Goal: Task Accomplishment & Management: Use online tool/utility

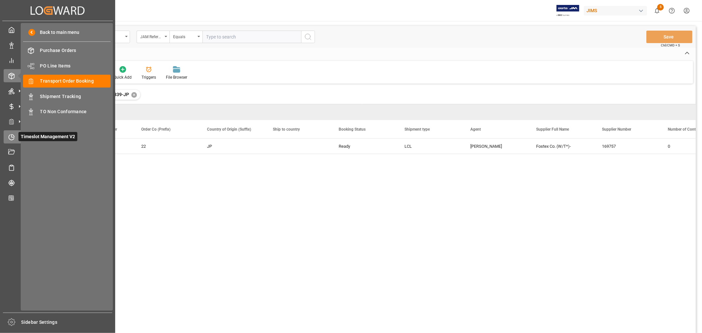
click at [14, 137] on icon at bounding box center [11, 137] width 7 height 7
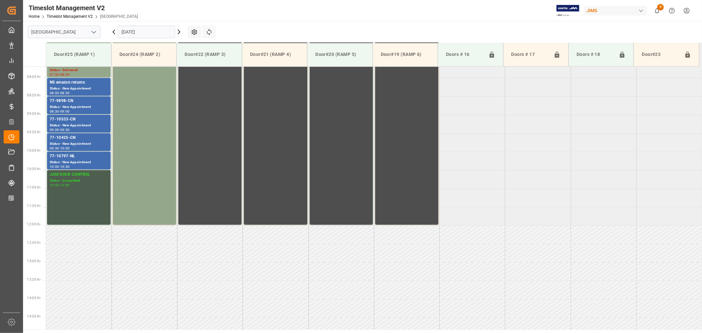
scroll to position [291, 0]
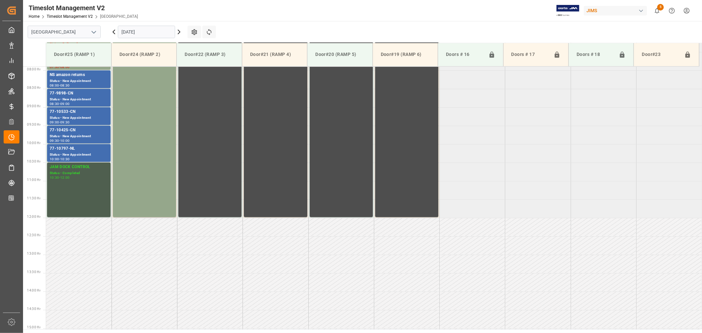
click at [93, 30] on icon "open menu" at bounding box center [94, 32] width 8 height 8
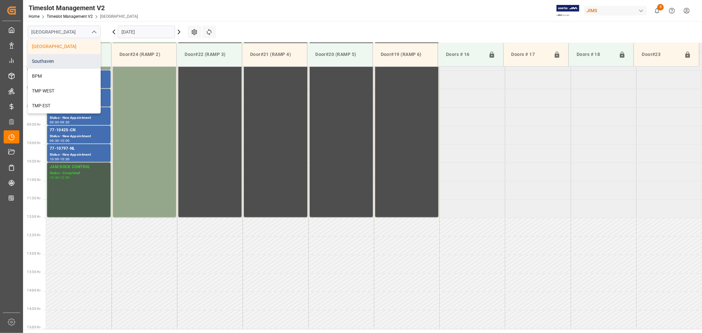
click at [62, 60] on div "Southaven" at bounding box center [64, 61] width 72 height 15
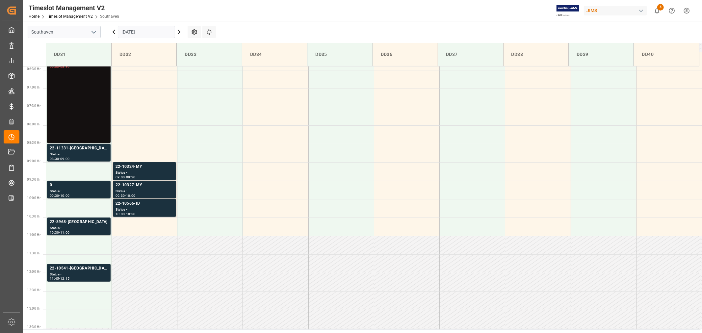
scroll to position [219, 0]
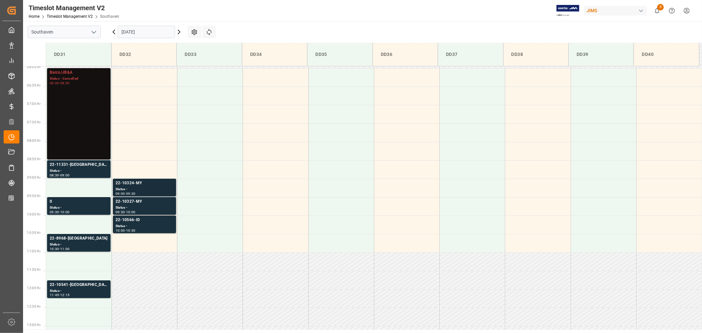
drag, startPoint x: 264, startPoint y: 0, endPoint x: 128, endPoint y: 183, distance: 227.1
click at [128, 183] on div "22-10324-MY" at bounding box center [145, 183] width 58 height 7
click at [65, 285] on div "22-10541-GB" at bounding box center [79, 285] width 58 height 7
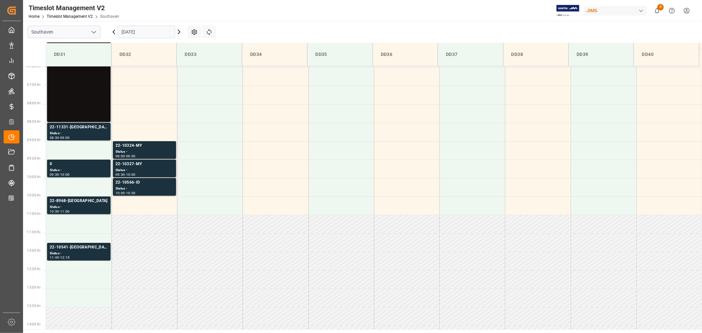
scroll to position [256, 0]
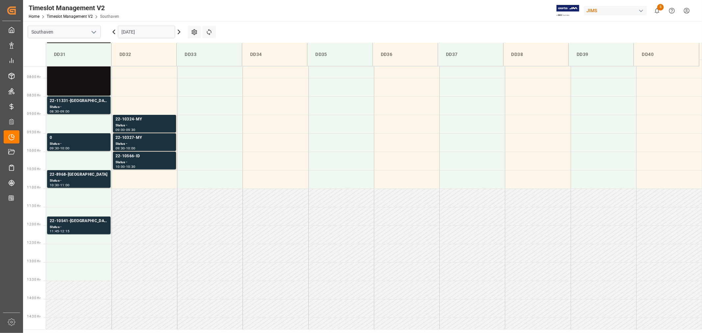
scroll to position [291, 0]
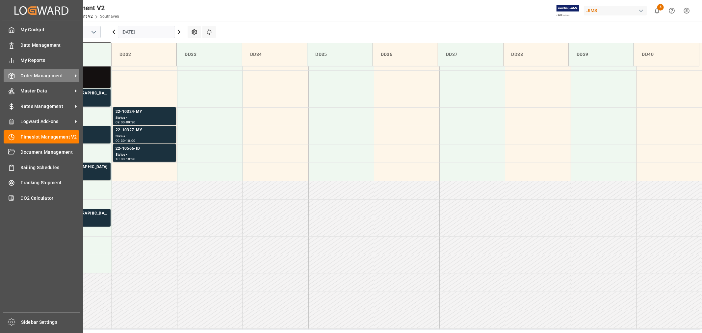
click at [48, 74] on span "Order Management" at bounding box center [47, 75] width 52 height 7
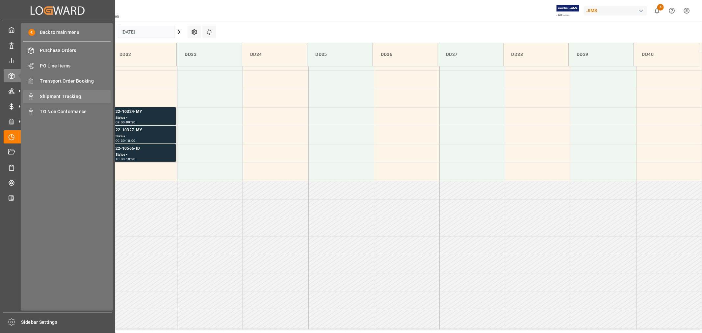
click at [70, 93] on span "Shipment Tracking" at bounding box center [75, 96] width 71 height 7
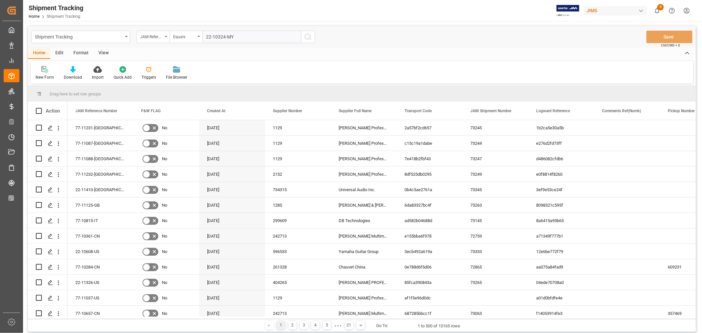
type input "22-10324-MY"
click at [306, 35] on circle "search button" at bounding box center [307, 36] width 5 height 5
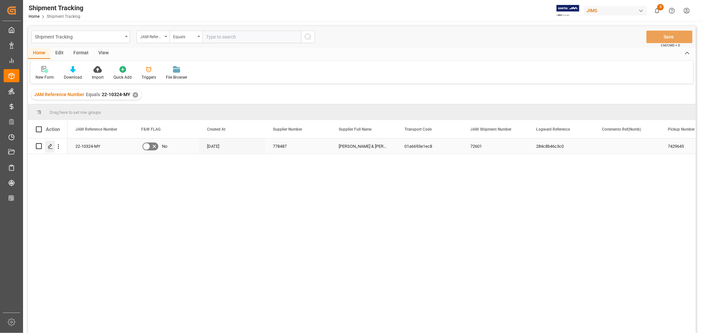
click at [50, 145] on icon "Press SPACE to select this row." at bounding box center [50, 146] width 5 height 5
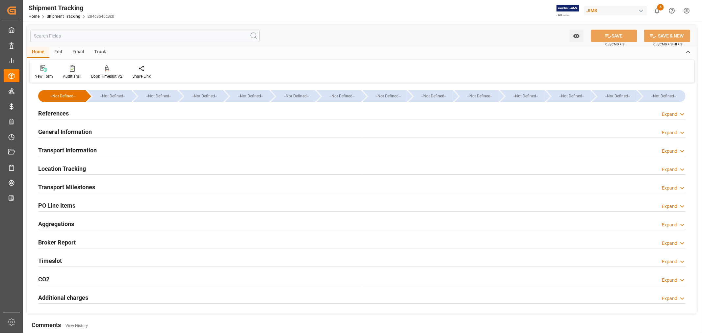
click at [75, 130] on h2 "General Information" at bounding box center [65, 131] width 54 height 9
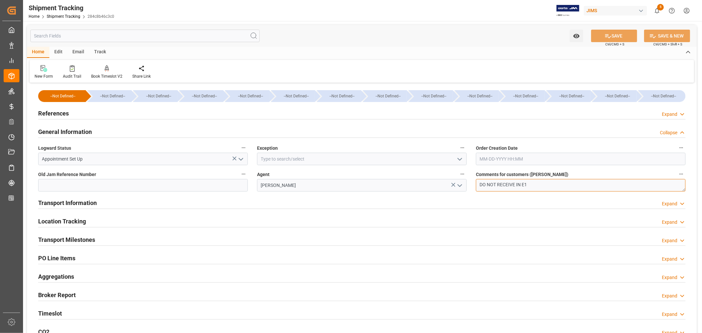
drag, startPoint x: 496, startPoint y: 183, endPoint x: 473, endPoint y: 184, distance: 22.7
click at [473, 184] on div "Comments for customers (SAL) DO NOT RECEIVE IN E1" at bounding box center [581, 181] width 219 height 26
type textarea "OK TO RECEIVE IN E1"
click at [616, 36] on button "SAVE" at bounding box center [614, 36] width 46 height 13
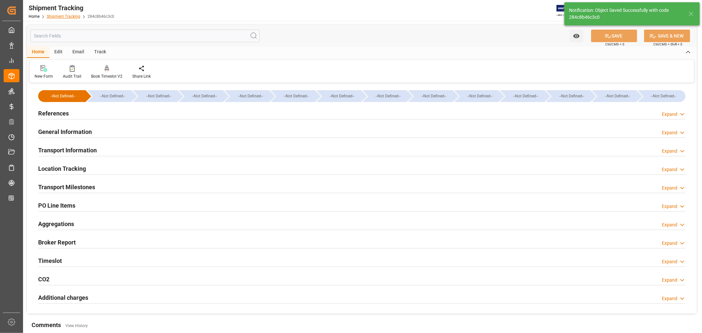
click at [68, 15] on link "Shipment Tracking" at bounding box center [64, 16] width 34 height 5
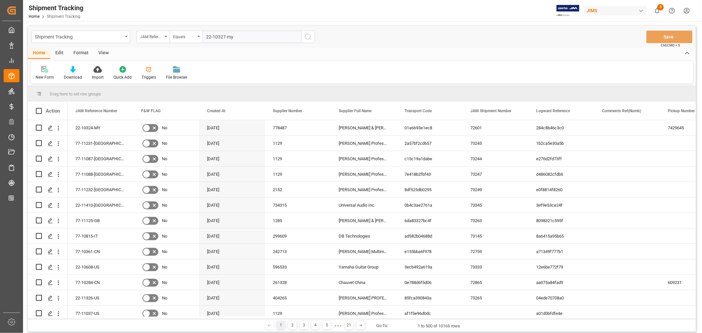
type input "22-10327-my"
click at [307, 36] on icon "search button" at bounding box center [308, 37] width 8 height 8
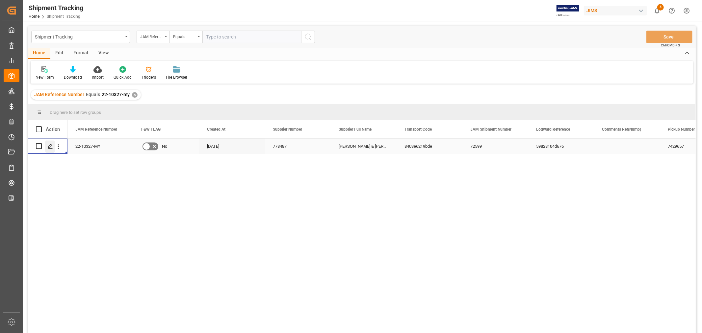
click at [50, 147] on icon "Press SPACE to select this row." at bounding box center [50, 146] width 5 height 5
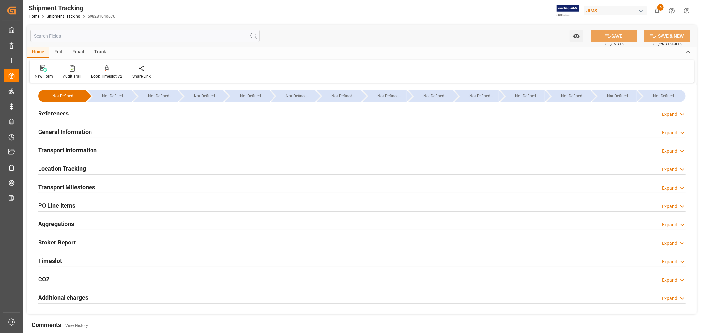
click at [61, 130] on h2 "General Information" at bounding box center [65, 131] width 54 height 9
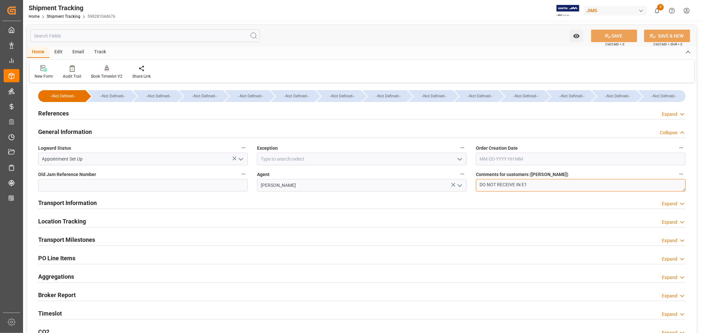
drag, startPoint x: 496, startPoint y: 183, endPoint x: 456, endPoint y: 185, distance: 39.9
click at [456, 185] on div "--Not Defined-- --Not Defined-- --Not Defined-- --Not Defined-- --Not Defined--…" at bounding box center [362, 226] width 670 height 282
type textarea "OK TO RECEIVE IN E1"
click at [615, 35] on button "SAVE" at bounding box center [614, 36] width 46 height 13
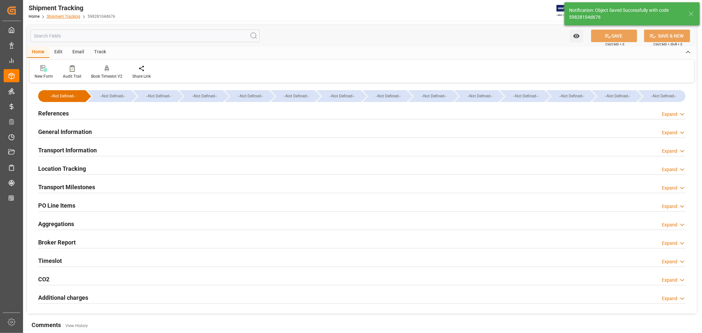
click at [71, 16] on link "Shipment Tracking" at bounding box center [64, 16] width 34 height 5
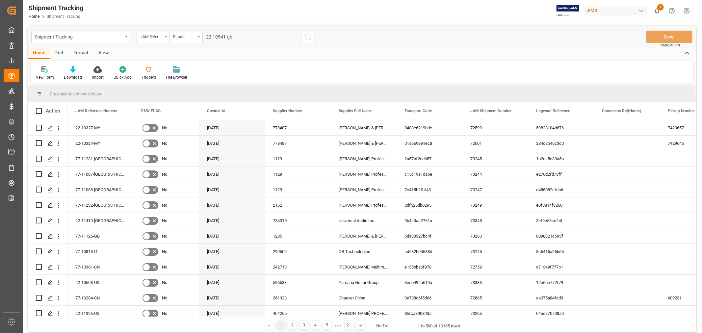
type input "22-10541-gb"
click at [307, 36] on icon "search button" at bounding box center [308, 37] width 8 height 8
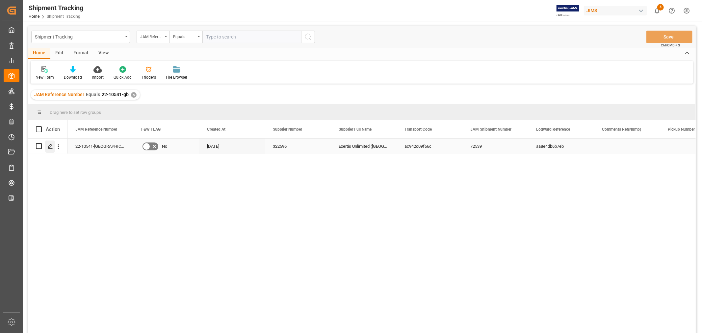
click at [51, 146] on icon "Press SPACE to select this row." at bounding box center [50, 146] width 5 height 5
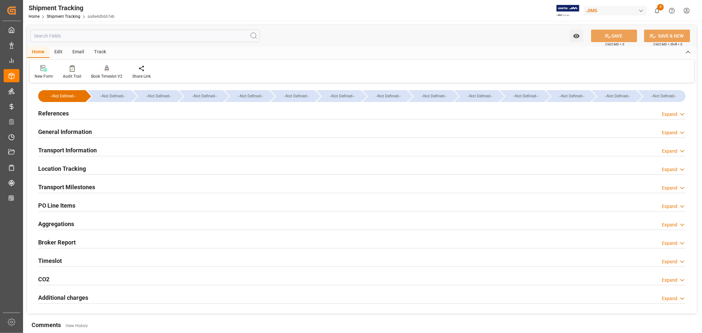
type input "08-12-2025"
click at [84, 184] on h2 "Transport Milestones" at bounding box center [66, 187] width 57 height 9
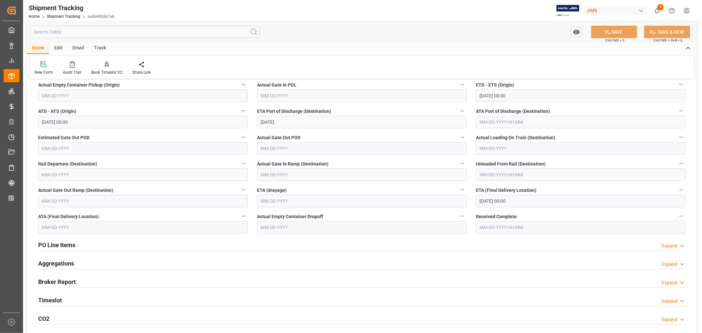
scroll to position [146, 0]
click at [519, 200] on input "10-07-2025 00:00" at bounding box center [581, 200] width 210 height 13
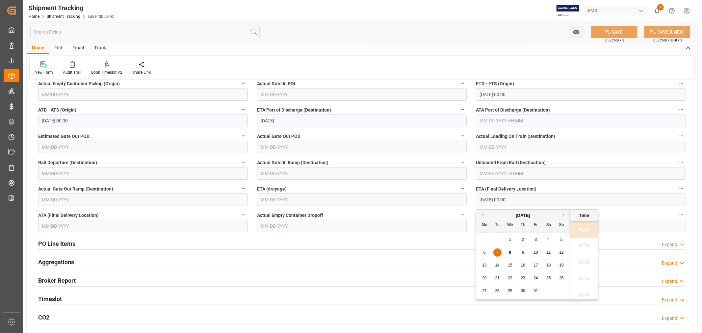
click at [509, 252] on span "8" at bounding box center [510, 252] width 2 height 5
type input "10-08-2025 00:00"
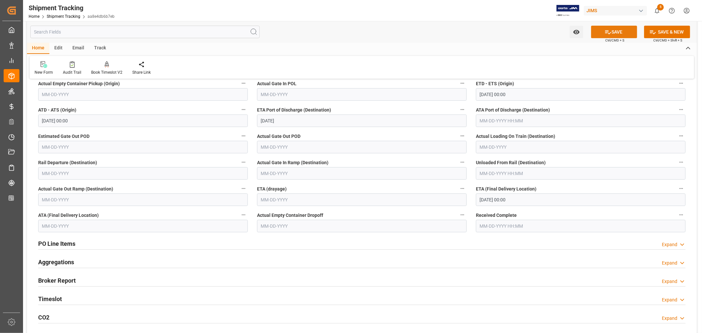
click at [613, 32] on button "SAVE" at bounding box center [614, 32] width 46 height 13
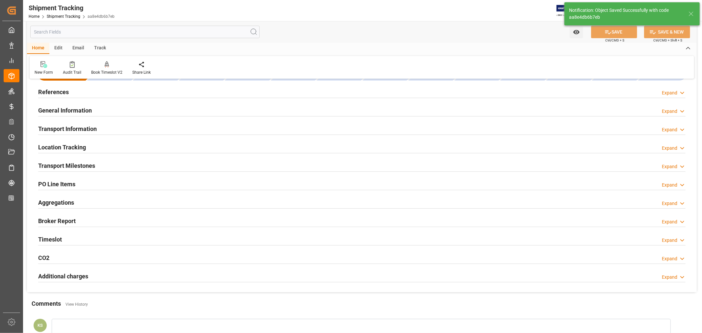
scroll to position [0, 0]
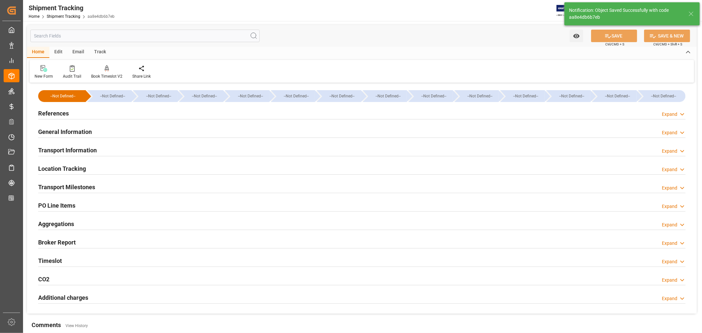
click at [66, 114] on h2 "References" at bounding box center [53, 113] width 31 height 9
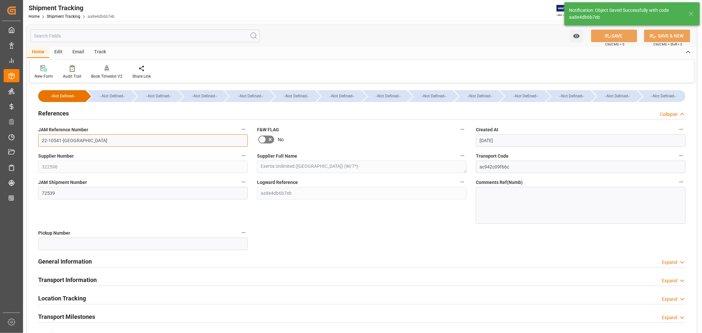
drag, startPoint x: 69, startPoint y: 139, endPoint x: 40, endPoint y: 142, distance: 29.5
click at [40, 142] on input "22-10541-GB" at bounding box center [143, 140] width 210 height 13
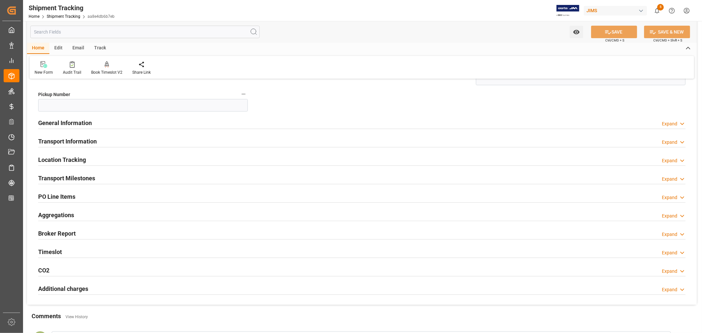
scroll to position [146, 0]
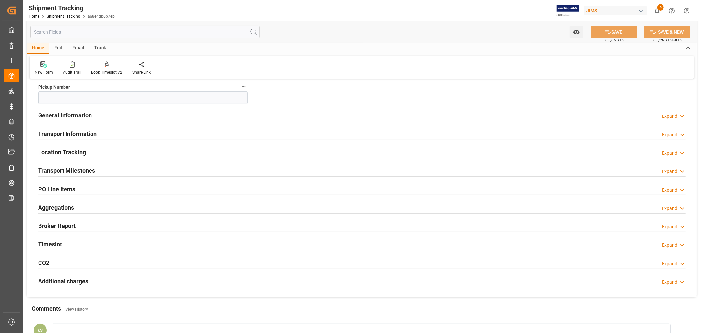
click at [109, 171] on div "Transport Milestones Expand" at bounding box center [362, 170] width 648 height 13
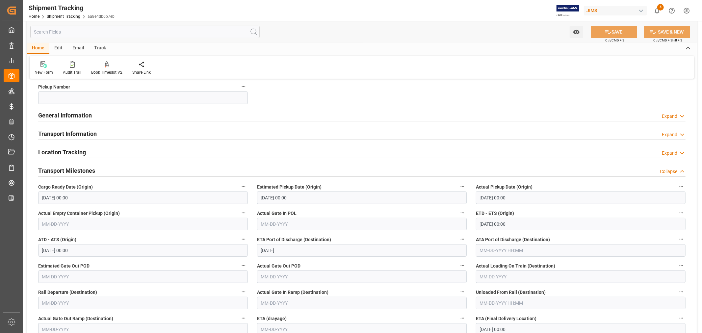
click at [109, 171] on div "Transport Milestones Collapse" at bounding box center [362, 170] width 648 height 13
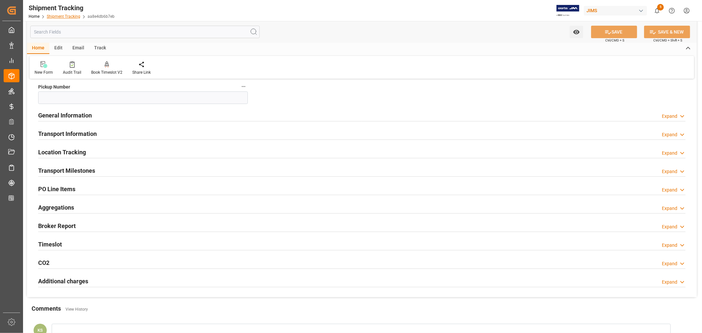
click at [67, 14] on link "Shipment Tracking" at bounding box center [64, 16] width 34 height 5
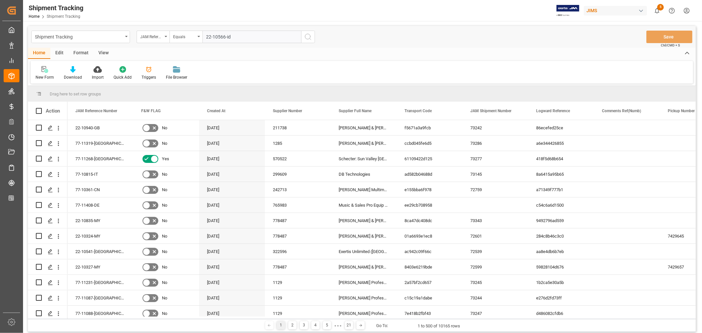
type input "22-10566-id"
click at [307, 37] on icon "search button" at bounding box center [308, 37] width 8 height 8
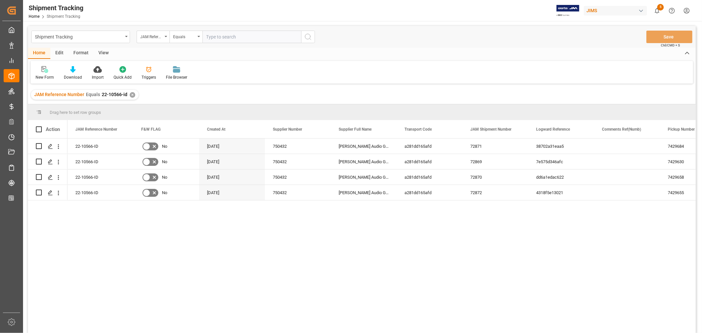
click at [105, 51] on div "View" at bounding box center [104, 53] width 20 height 11
click at [43, 74] on div "Default" at bounding box center [42, 77] width 13 height 6
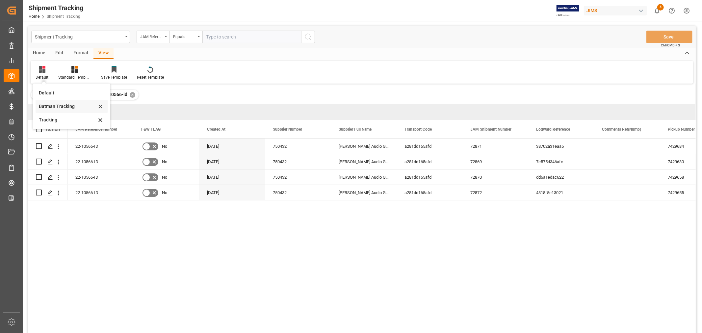
click at [61, 105] on div "Batman Tracking" at bounding box center [68, 106] width 58 height 7
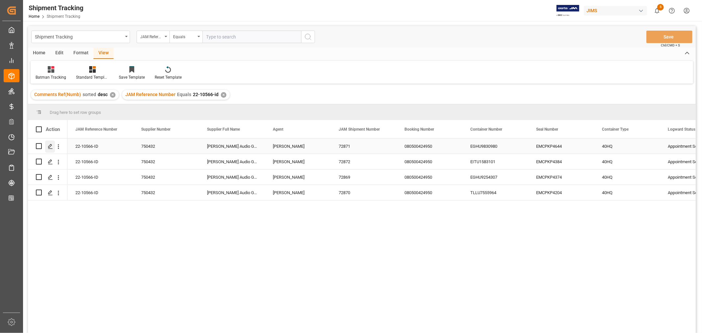
click at [51, 145] on polygon "Press SPACE to select this row." at bounding box center [49, 145] width 3 height 3
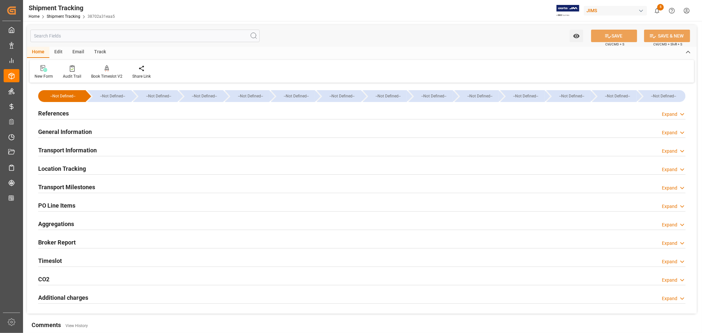
type input "08-16-2025 00:00"
type input "08-16-2025"
type input "08-19-2025"
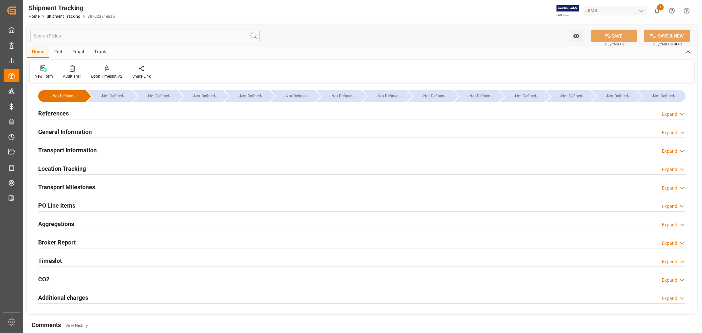
type input "08-23-2025 00:00"
type input "08-23-2025 07:00"
type input "09-26-2025"
type input "09-26-2025 07:00"
type input "10-02-2025"
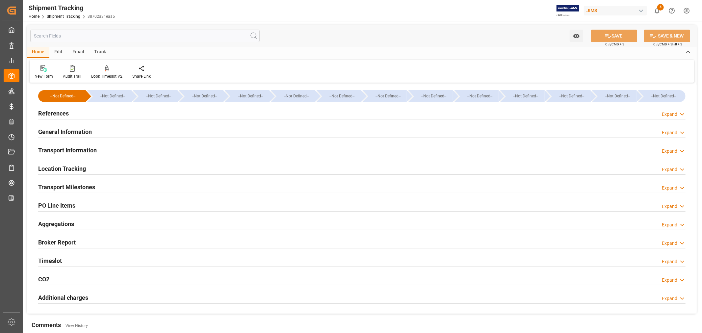
type input "10-02-2025"
type input "10-06-2025"
type input "10-07-2025 08:45"
type input "10-03-2025"
click at [140, 188] on div "Transport Milestones Expand" at bounding box center [362, 186] width 648 height 13
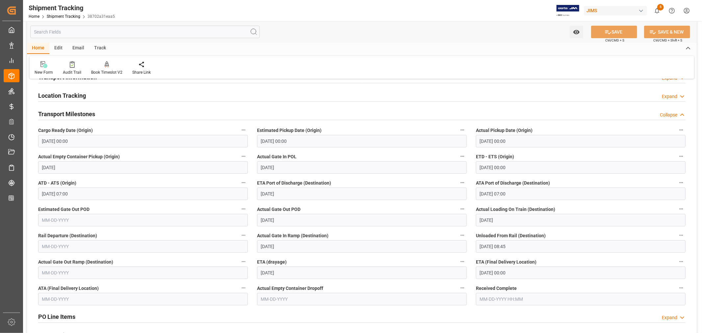
scroll to position [110, 0]
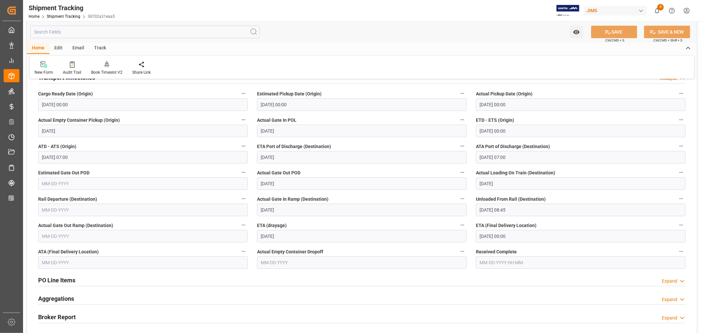
click at [520, 236] on input "10-10-2025 00:00" at bounding box center [581, 236] width 210 height 13
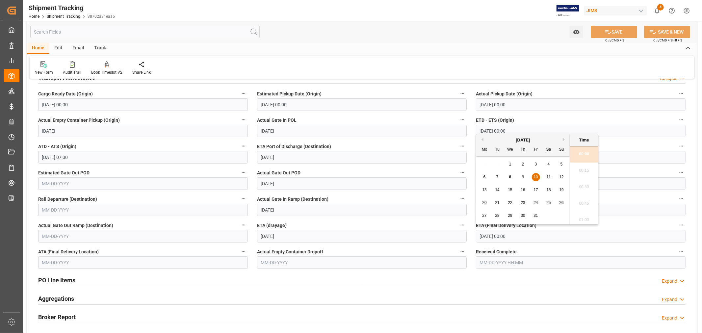
click at [523, 176] on span "9" at bounding box center [523, 177] width 2 height 5
type input "10-09-2025 00:00"
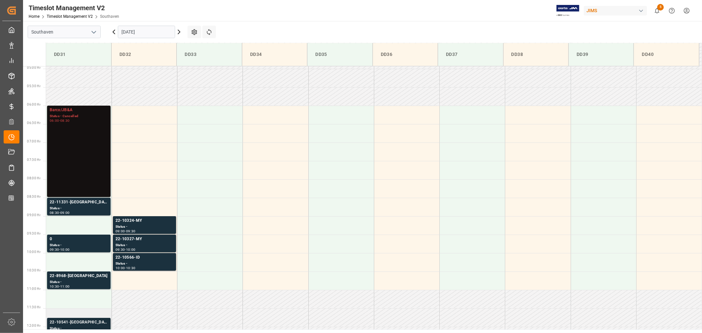
scroll to position [181, 0]
click at [149, 32] on input "[DATE]" at bounding box center [146, 32] width 57 height 13
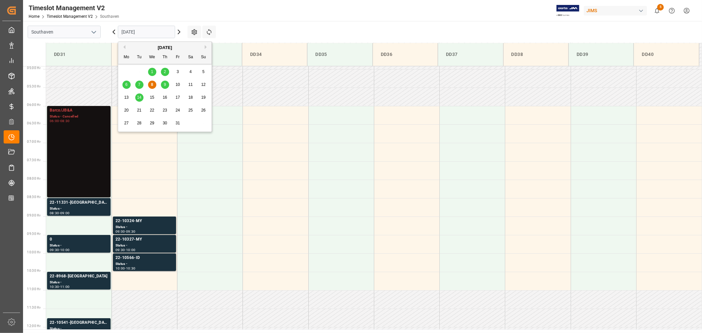
click at [164, 86] on span "9" at bounding box center [165, 84] width 2 height 5
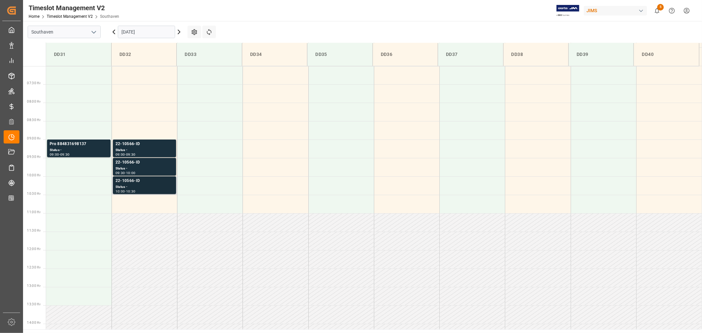
scroll to position [255, 0]
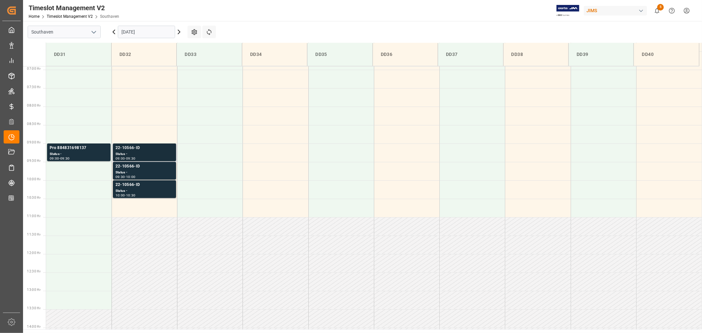
click at [128, 149] on div "22-10566-ID" at bounding box center [145, 148] width 58 height 7
click at [125, 165] on div "22-10566-ID" at bounding box center [145, 166] width 58 height 7
click at [130, 147] on div "22-10566-ID" at bounding box center [145, 148] width 58 height 7
click at [124, 182] on div "22-10566-ID" at bounding box center [145, 185] width 58 height 7
click at [131, 149] on div "22-10566-ID" at bounding box center [145, 148] width 58 height 7
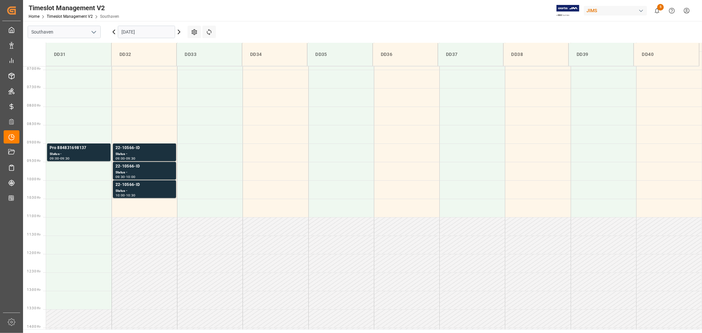
click at [135, 168] on div "22-10566-ID" at bounding box center [145, 166] width 58 height 7
click at [132, 184] on div "22-10566-ID" at bounding box center [145, 185] width 58 height 7
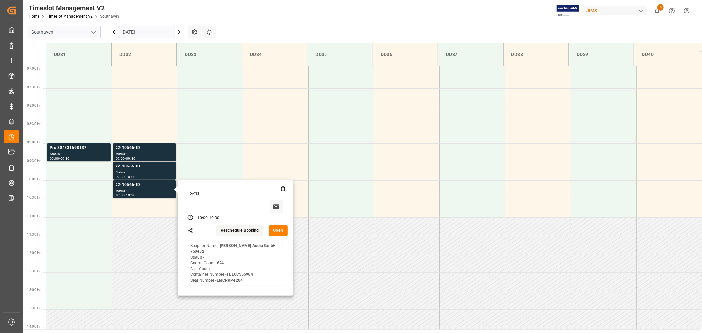
click at [162, 29] on input "10-09-2025" at bounding box center [146, 32] width 57 height 13
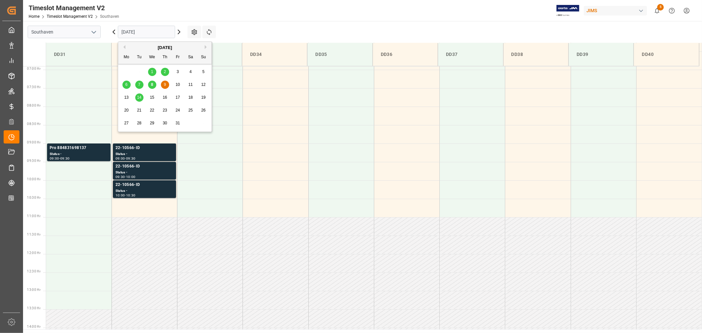
click at [138, 98] on span "14" at bounding box center [139, 97] width 4 height 5
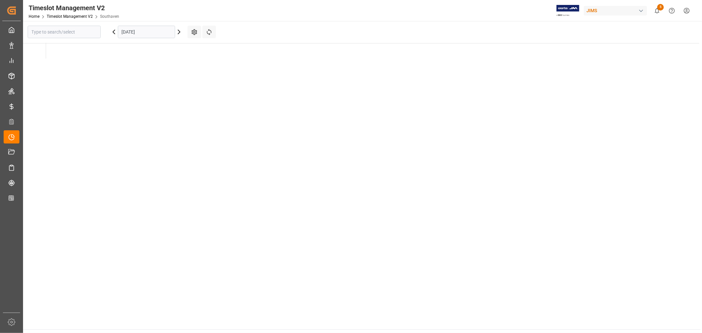
type input "Southaven"
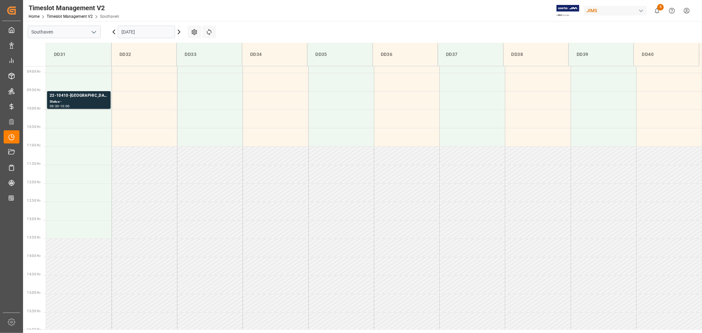
scroll to position [328, 0]
click at [159, 29] on input "10-14-2025" at bounding box center [146, 32] width 57 height 13
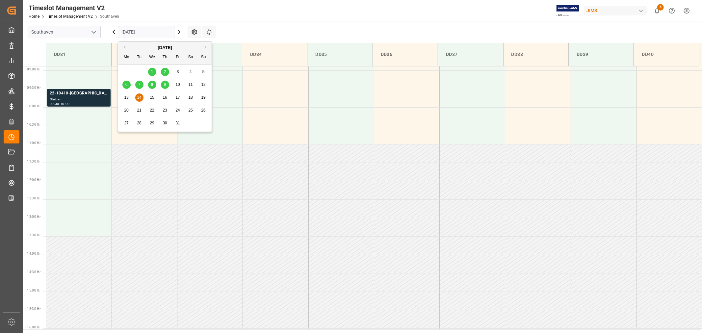
click at [163, 84] on div "9" at bounding box center [165, 85] width 8 height 8
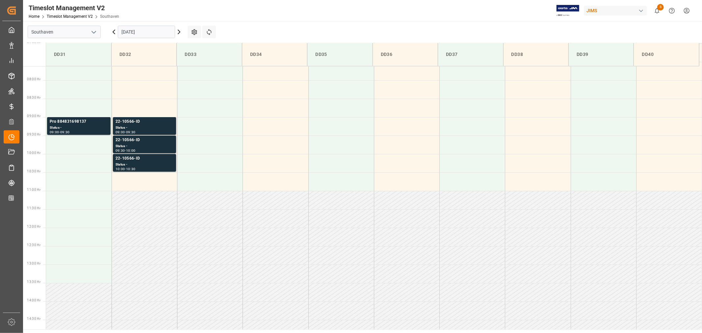
scroll to position [291, 0]
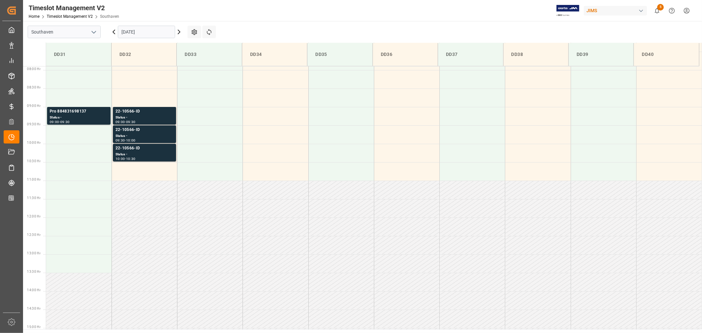
click at [150, 31] on input "10-09-2025" at bounding box center [146, 32] width 57 height 13
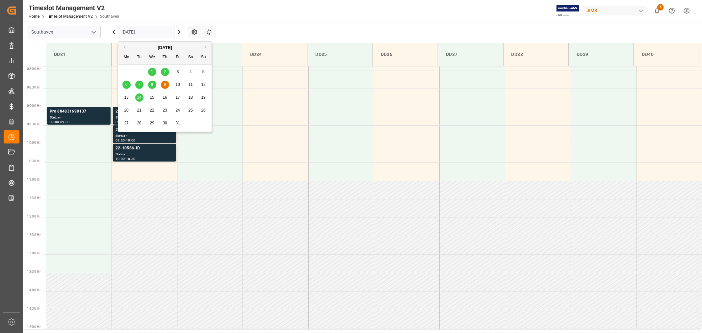
click at [152, 86] on span "8" at bounding box center [152, 84] width 2 height 5
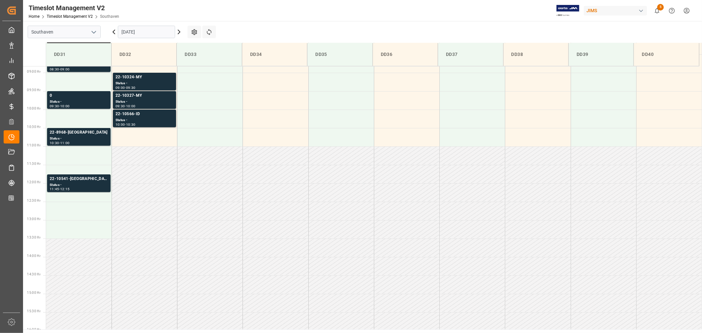
scroll to position [328, 0]
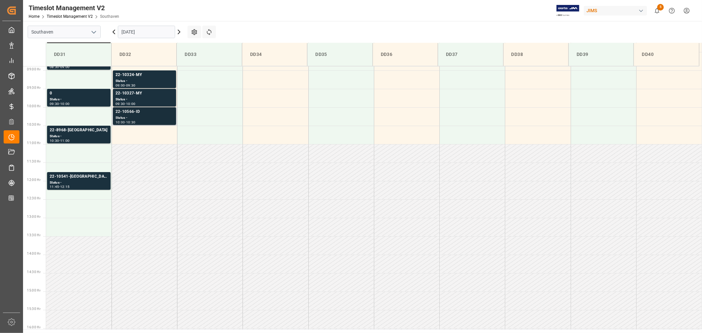
click at [130, 111] on div "22-10566-ID" at bounding box center [145, 112] width 58 height 7
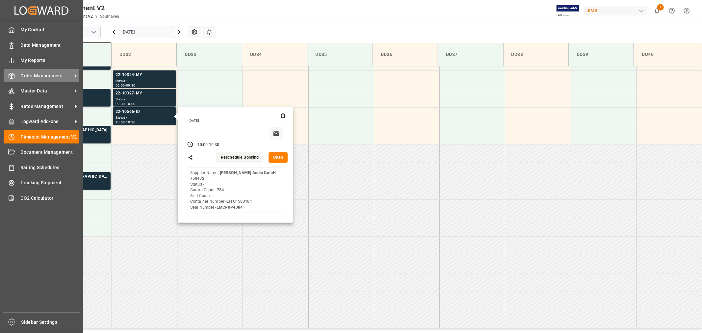
click at [32, 72] on span "Order Management" at bounding box center [47, 75] width 52 height 7
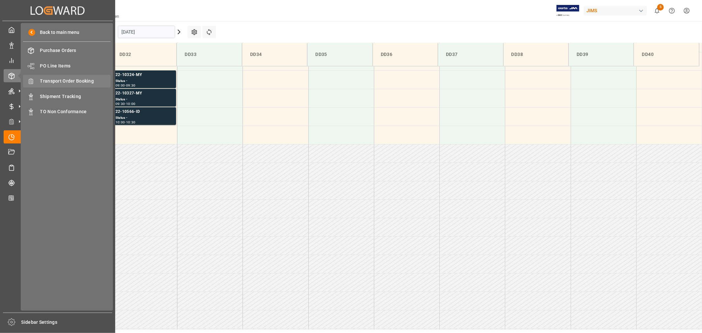
click at [71, 78] on span "Transport Order Booking" at bounding box center [75, 81] width 71 height 7
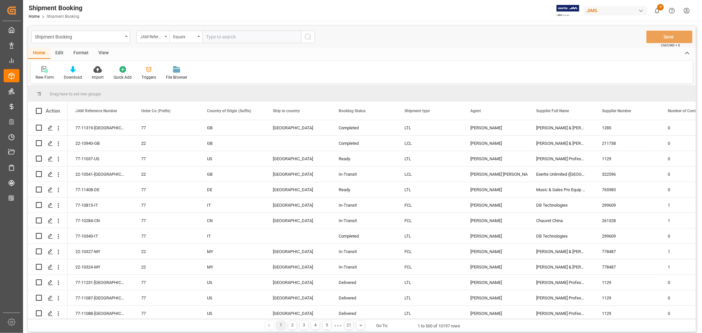
paste input "22-11339-JP"
type input "22-11339-JP"
click at [307, 37] on icon "search button" at bounding box center [308, 37] width 8 height 8
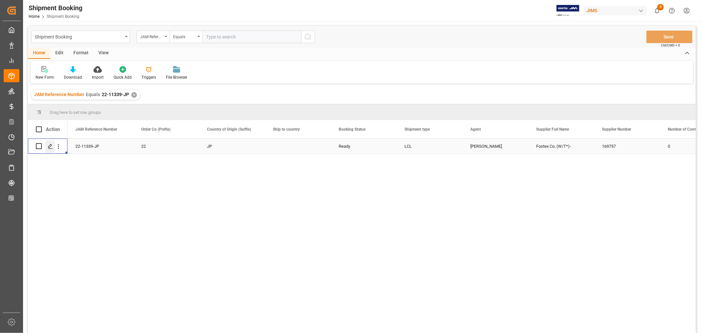
click at [53, 145] on div "Press SPACE to select this row." at bounding box center [50, 147] width 10 height 12
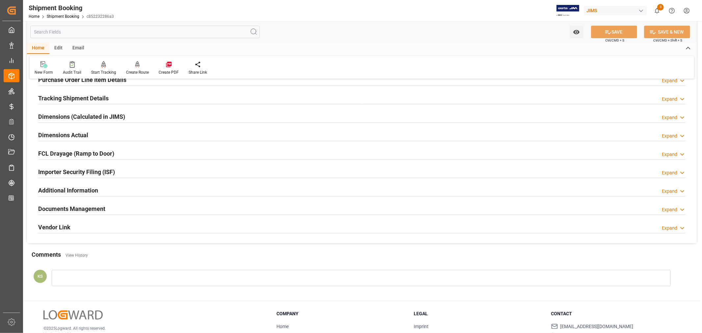
scroll to position [146, 0]
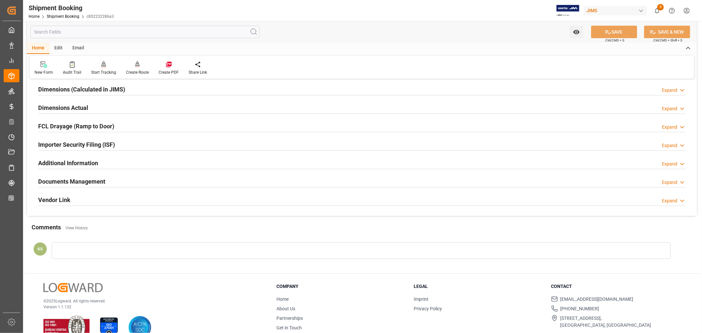
click at [108, 178] on div "Documents Management Expand" at bounding box center [362, 181] width 648 height 13
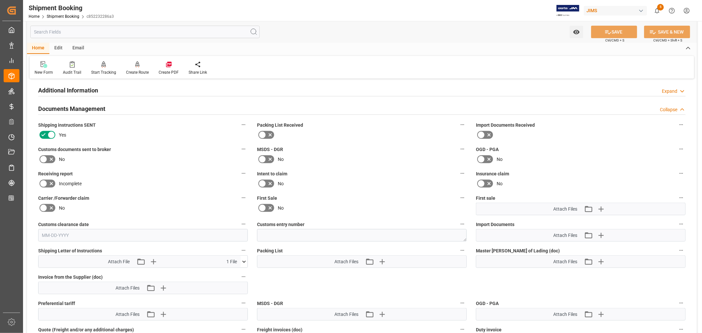
scroll to position [219, 0]
click at [600, 232] on icon "button" at bounding box center [601, 235] width 11 height 11
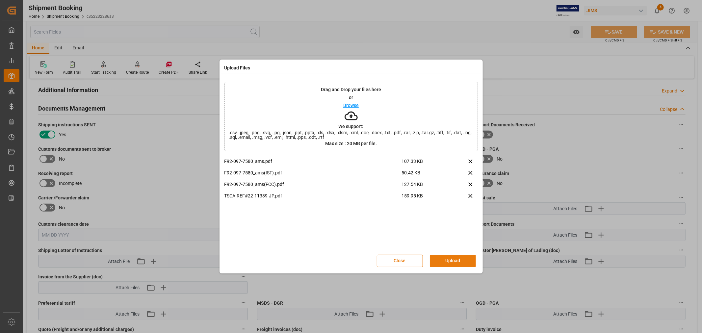
click at [451, 262] on button "Upload" at bounding box center [453, 261] width 46 height 13
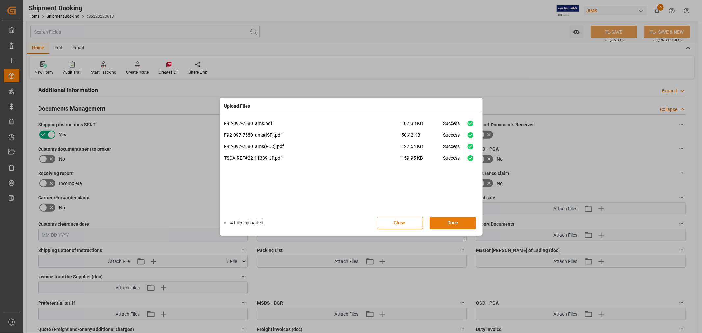
click at [453, 222] on button "Done" at bounding box center [453, 223] width 46 height 13
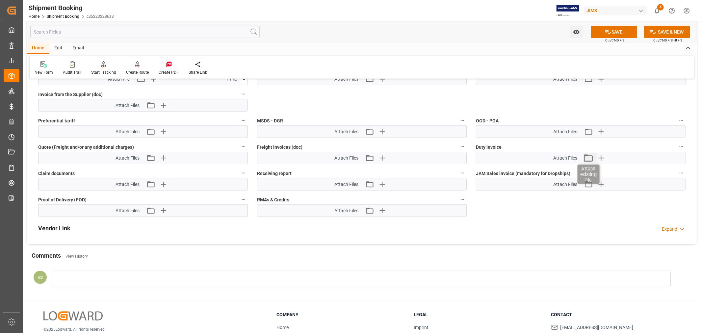
scroll to position [402, 0]
click at [600, 130] on icon "button" at bounding box center [601, 131] width 6 height 6
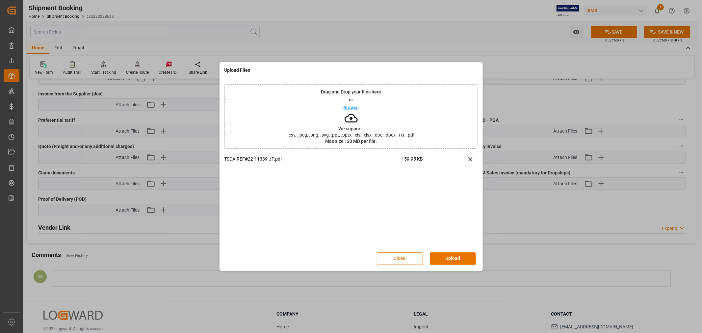
click at [458, 258] on button "Upload" at bounding box center [453, 259] width 46 height 13
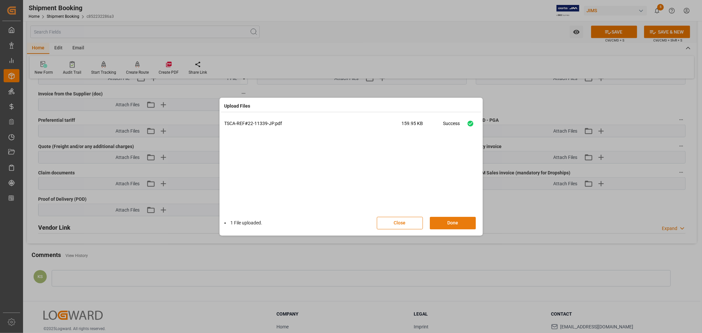
click at [451, 219] on button "Done" at bounding box center [453, 223] width 46 height 13
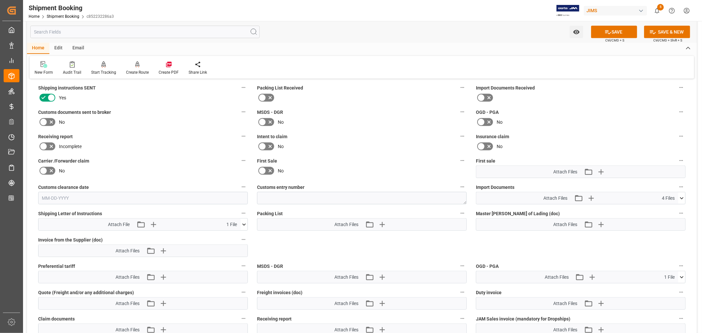
scroll to position [256, 0]
click at [482, 121] on icon at bounding box center [481, 122] width 4 height 3
click at [0, 0] on input "checkbox" at bounding box center [0, 0] width 0 height 0
click at [616, 28] on button "SAVE" at bounding box center [614, 32] width 46 height 13
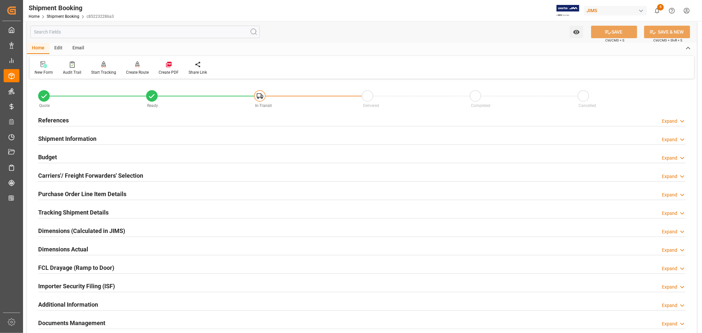
scroll to position [0, 0]
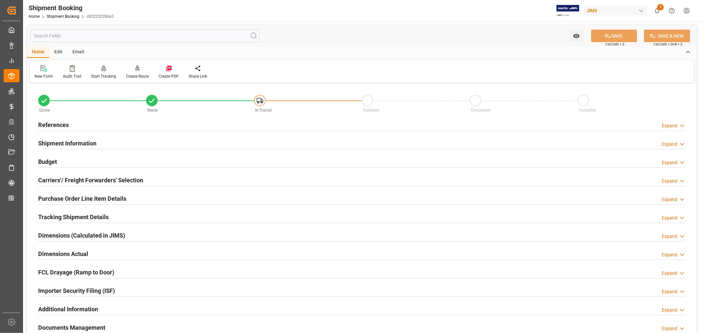
click at [97, 144] on div "Shipment Information Expand" at bounding box center [362, 143] width 648 height 13
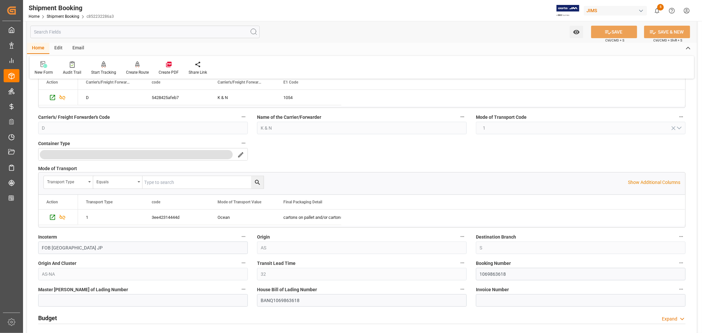
scroll to position [146, 0]
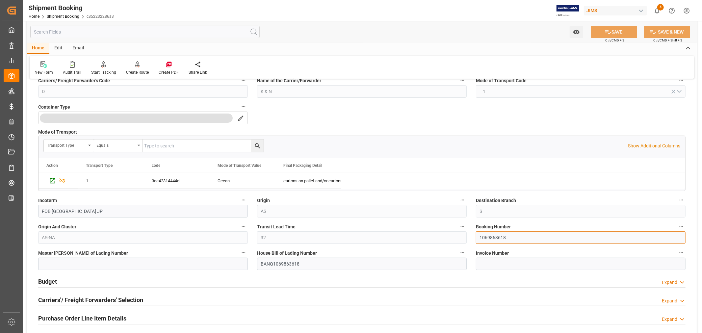
click at [486, 237] on input "1069863618" at bounding box center [581, 237] width 210 height 13
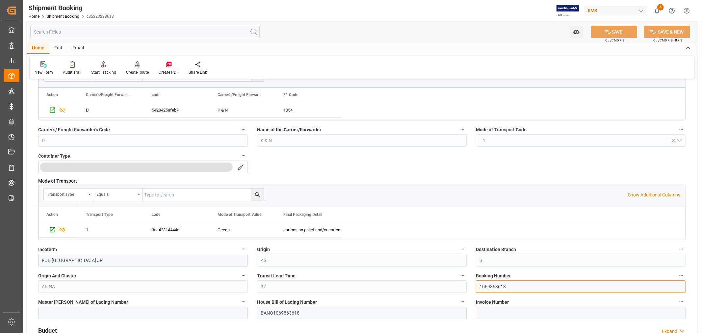
scroll to position [37, 0]
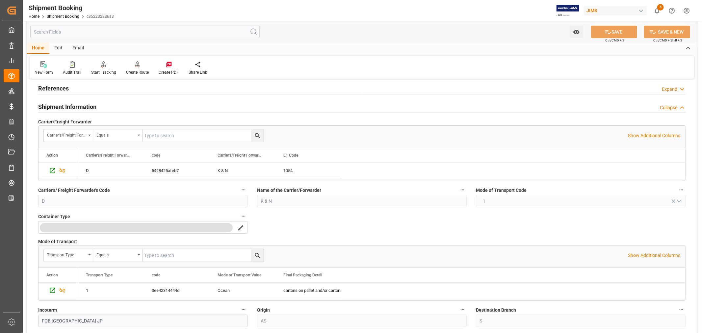
click at [87, 107] on h2 "Shipment Information" at bounding box center [67, 106] width 58 height 9
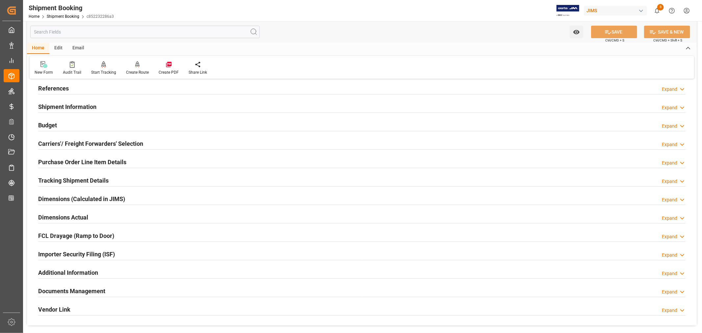
click at [85, 144] on h2 "Carriers'/ Freight Forwarders' Selection" at bounding box center [90, 143] width 105 height 9
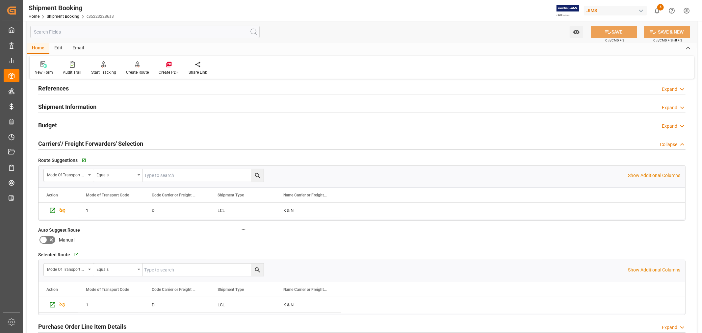
click at [85, 144] on h2 "Carriers'/ Freight Forwarders' Selection" at bounding box center [90, 143] width 105 height 9
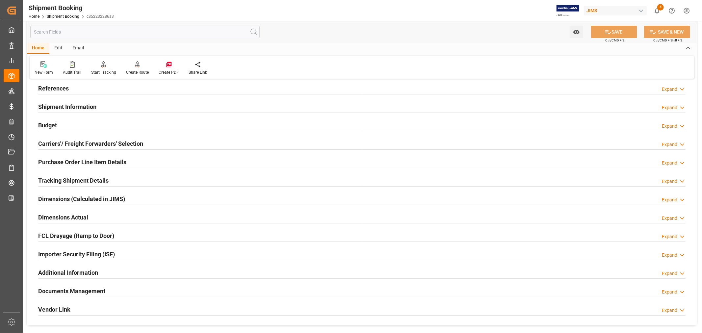
click at [89, 160] on h2 "Purchase Order Line Item Details" at bounding box center [82, 162] width 88 height 9
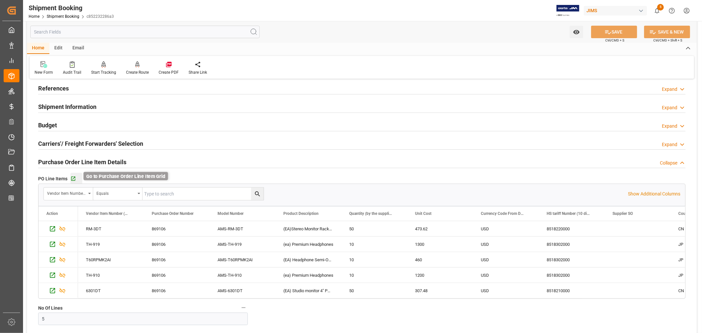
click at [74, 176] on icon "button" at bounding box center [73, 179] width 6 height 6
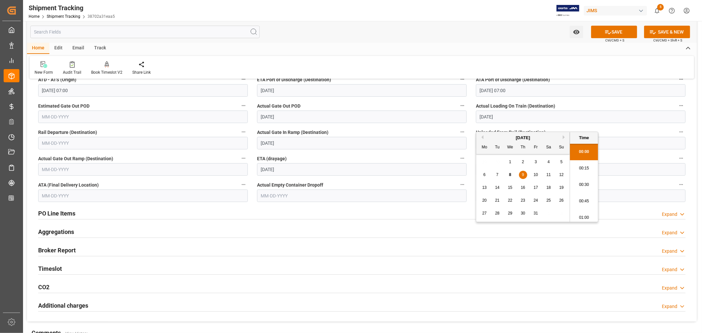
scroll to position [183, 0]
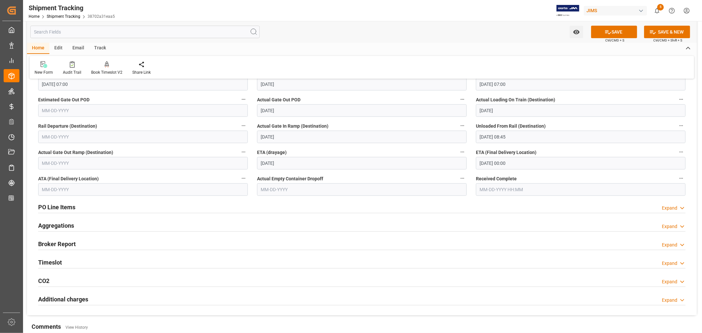
click at [146, 265] on div "Timeslot Expand" at bounding box center [362, 262] width 648 height 13
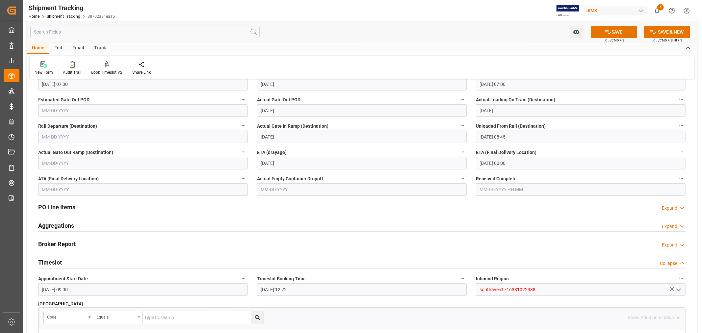
click at [146, 265] on div "Timeslot Collapse" at bounding box center [362, 262] width 648 height 13
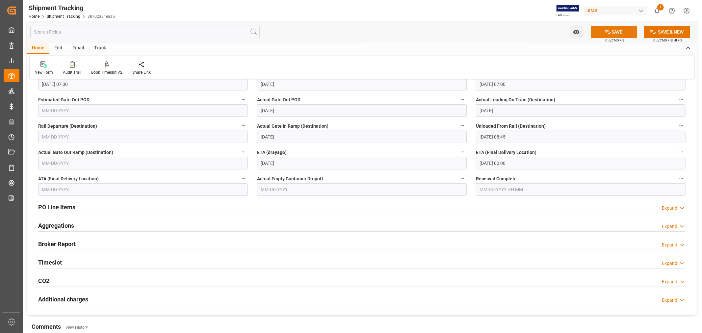
click at [610, 32] on icon at bounding box center [609, 32] width 6 height 4
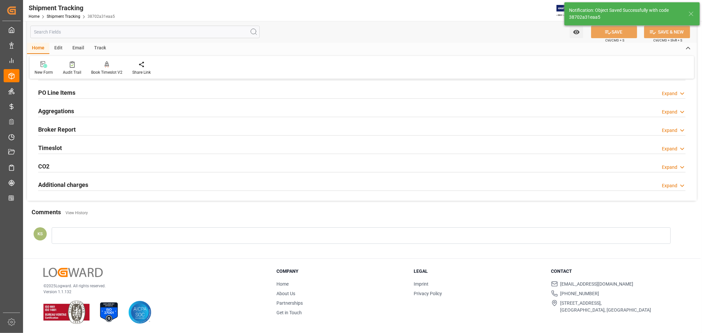
scroll to position [0, 0]
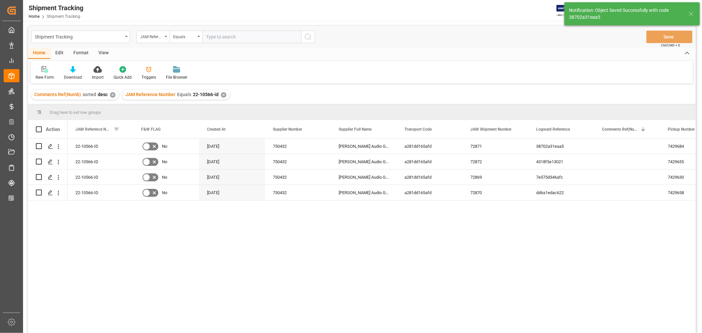
click at [104, 54] on div "View" at bounding box center [104, 53] width 20 height 11
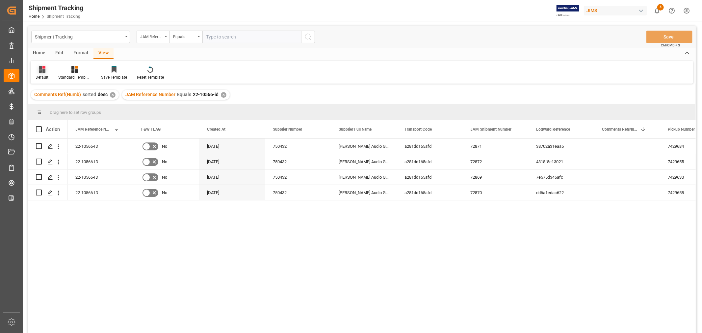
click at [46, 77] on div "Default" at bounding box center [42, 77] width 13 height 6
click at [53, 104] on div "Batman Tracking" at bounding box center [68, 106] width 58 height 7
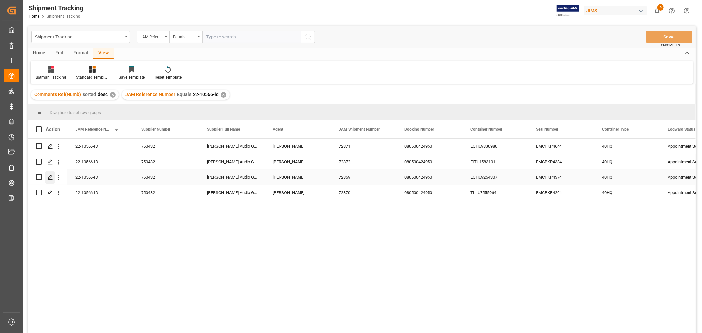
click at [52, 176] on icon "Press SPACE to select this row." at bounding box center [50, 177] width 5 height 5
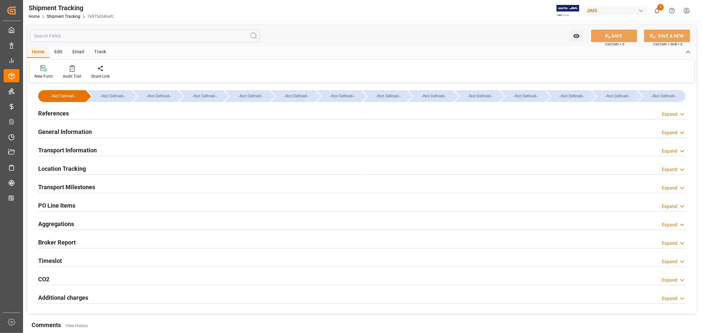
type input "08-16-2025 00:00"
type input "08-16-2025"
type input "08-19-2025"
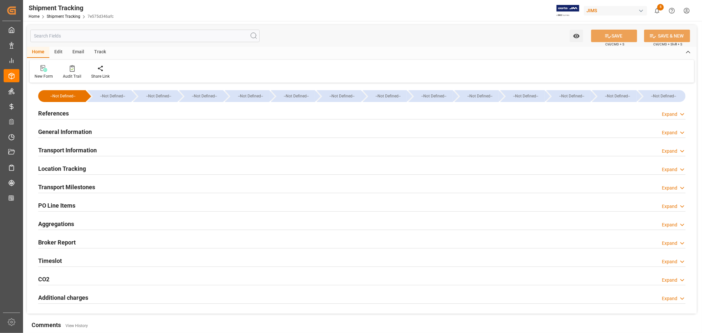
type input "08-23-2025 00:00"
type input "08-23-2025 07:00"
type input "09-26-2025"
type input "09-26-2025 07:00"
type input "10-02-2025"
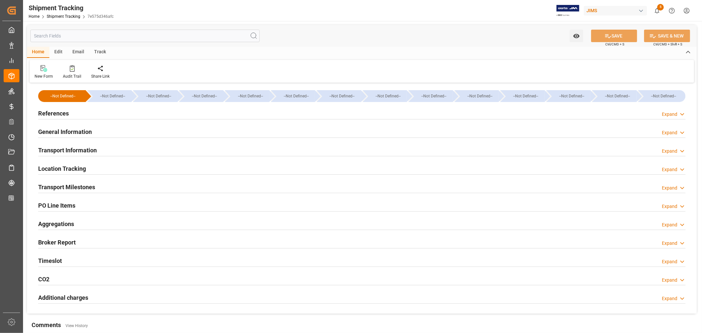
type input "10-02-2025"
type input "10-06-2025"
type input "10-07-2025 08:46"
type input "10-03-2025"
drag, startPoint x: 89, startPoint y: 186, endPoint x: 104, endPoint y: 185, distance: 15.5
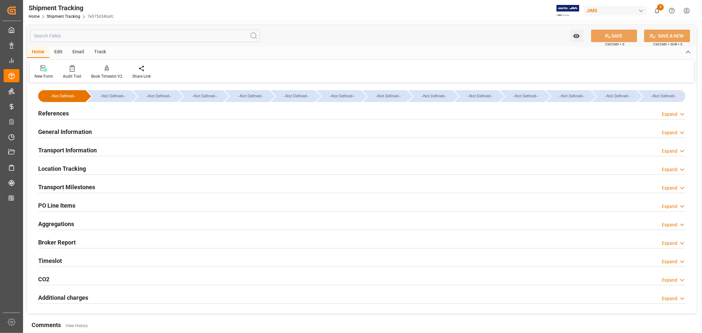
click at [90, 186] on h2 "Transport Milestones" at bounding box center [66, 187] width 57 height 9
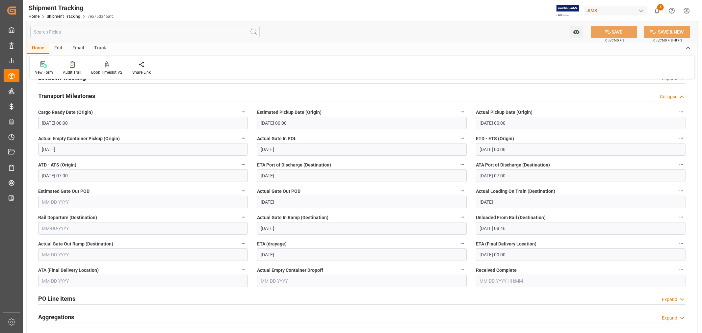
scroll to position [110, 0]
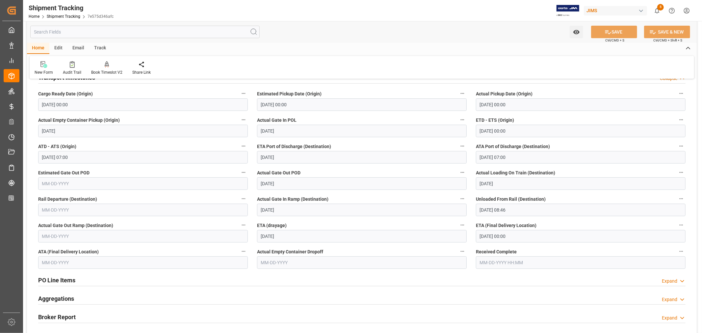
click at [523, 237] on input "10-10-2025 00:00" at bounding box center [581, 236] width 210 height 13
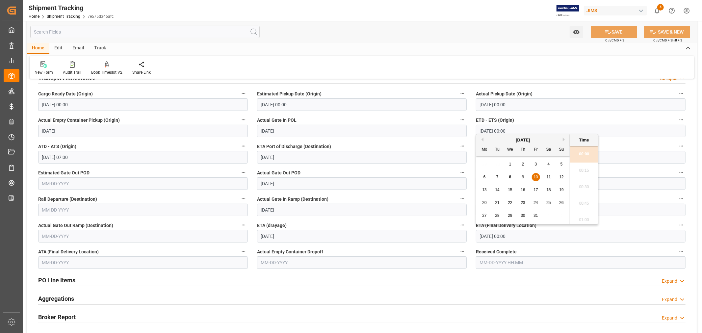
click at [522, 179] on div "9" at bounding box center [523, 178] width 8 height 8
type input "10-09-2025 00:00"
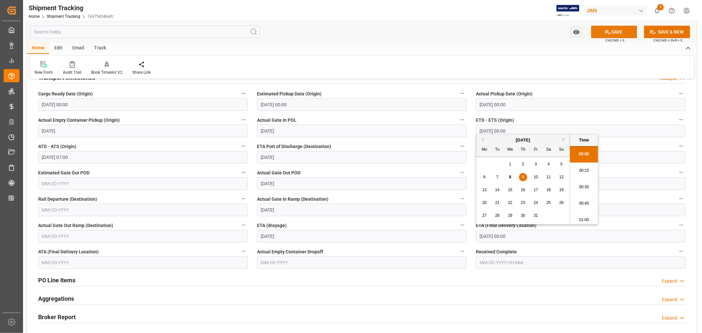
click at [614, 32] on button "SAVE" at bounding box center [614, 32] width 46 height 13
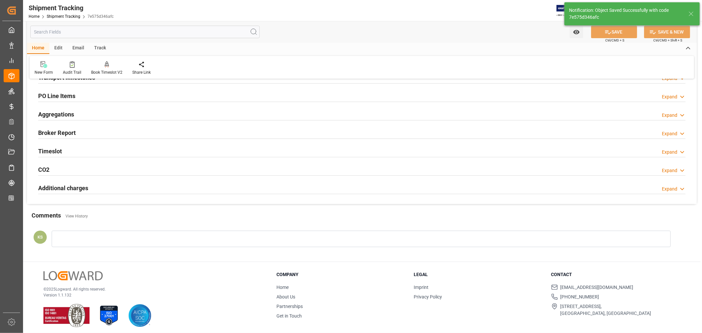
click at [90, 151] on div "Timeslot Expand" at bounding box center [362, 151] width 648 height 13
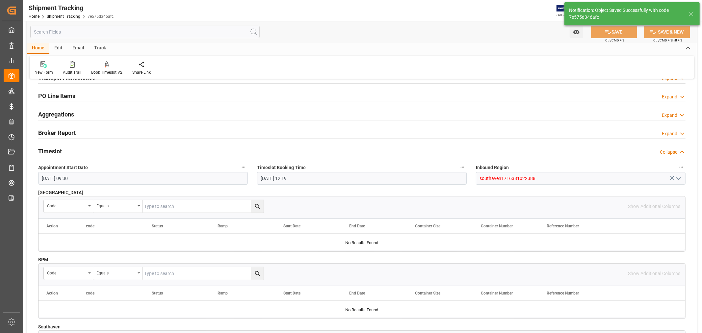
click at [90, 151] on div "Timeslot Collapse" at bounding box center [362, 151] width 648 height 13
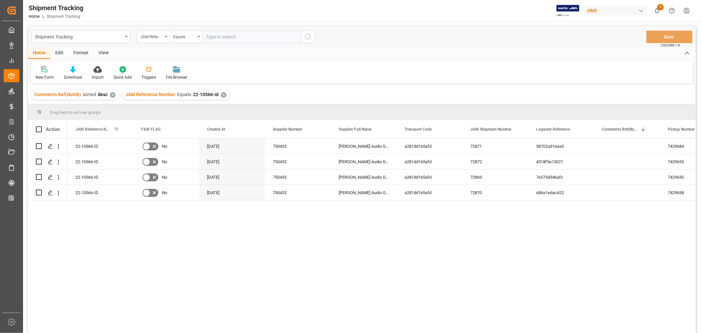
click at [101, 53] on div "View" at bounding box center [104, 53] width 20 height 11
click at [47, 76] on div "Default" at bounding box center [42, 77] width 13 height 6
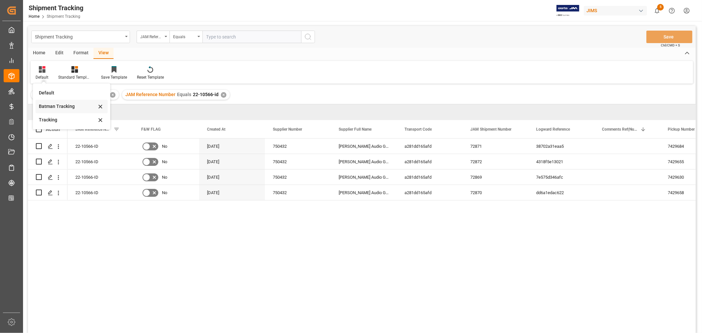
click at [52, 106] on div "Batman Tracking" at bounding box center [68, 106] width 58 height 7
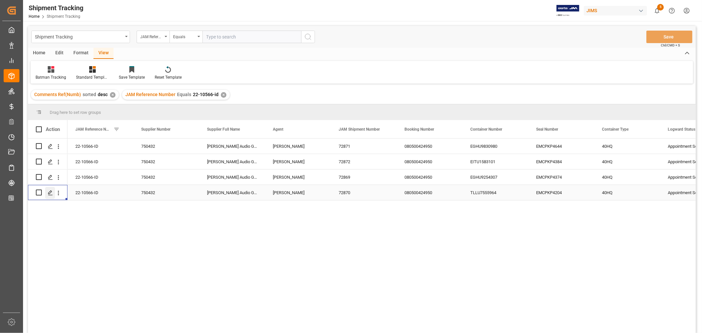
click at [49, 191] on icon "Press SPACE to select this row." at bounding box center [50, 192] width 5 height 5
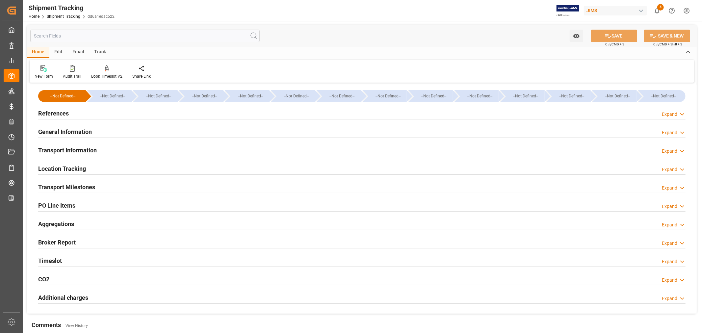
type input "08-16-2025 00:00"
type input "08-16-2025"
type input "08-19-2025"
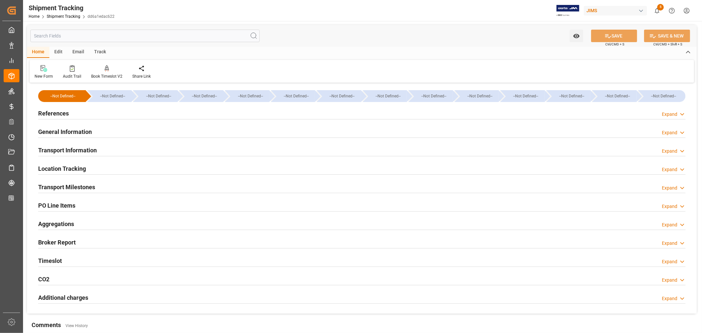
type input "08-23-2025 00:00"
type input "08-23-2025 07:00"
type input "09-26-2025"
type input "09-26-2025 07:00"
type input "10-02-2025"
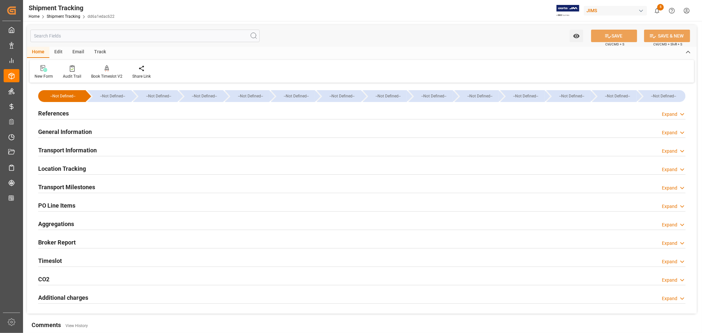
type input "10-02-2025"
type input "10-06-2025"
type input "10-07-2025 08:02"
type input "10-03-2025"
type input "10-09-2025 00:00"
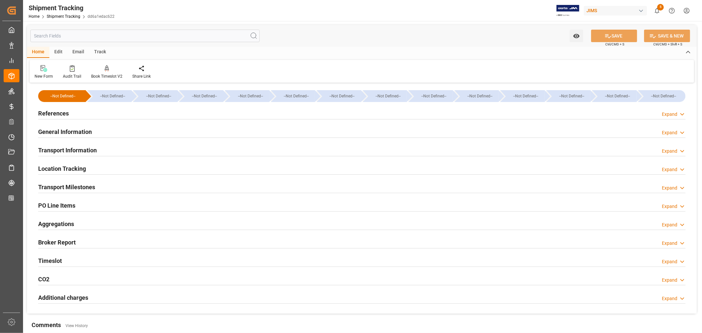
click at [95, 187] on h2 "Transport Milestones" at bounding box center [66, 187] width 57 height 9
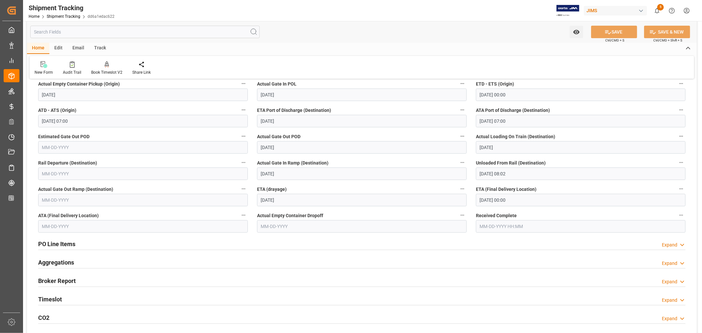
scroll to position [146, 0]
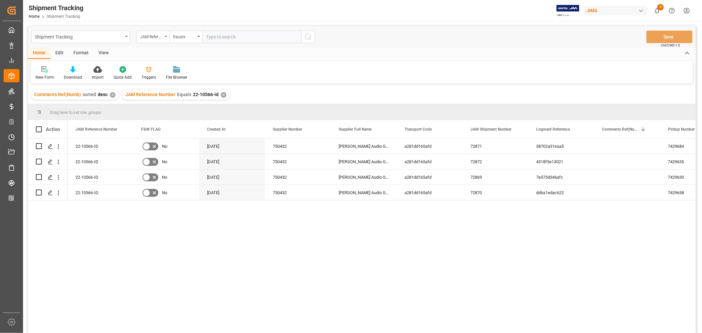
click at [103, 54] on div "View" at bounding box center [104, 53] width 20 height 11
click at [41, 78] on div "Default" at bounding box center [42, 77] width 13 height 6
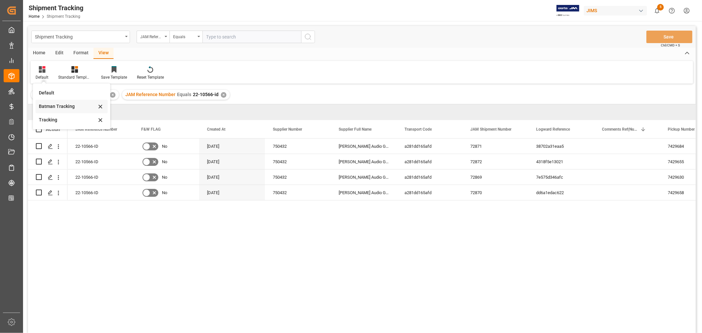
click at [63, 107] on div "Batman Tracking" at bounding box center [68, 106] width 58 height 7
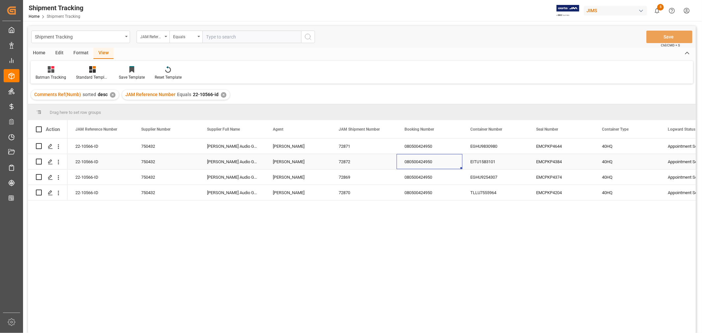
click at [440, 161] on div "080500424950" at bounding box center [430, 161] width 66 height 15
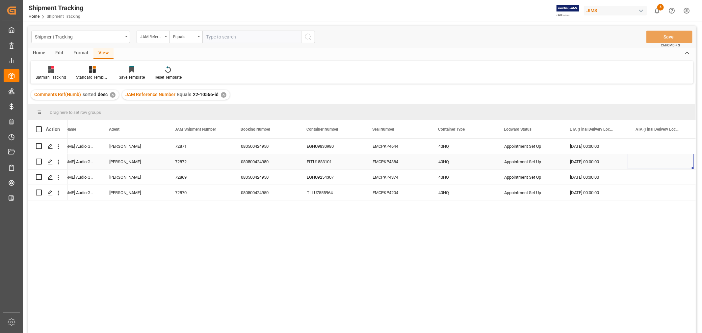
scroll to position [0, 230]
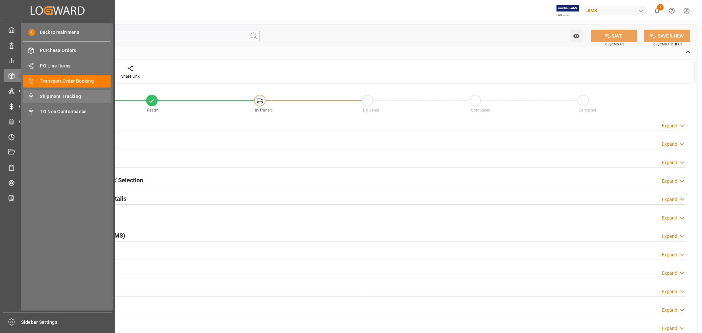
click at [57, 95] on span "Shipment Tracking" at bounding box center [75, 96] width 71 height 7
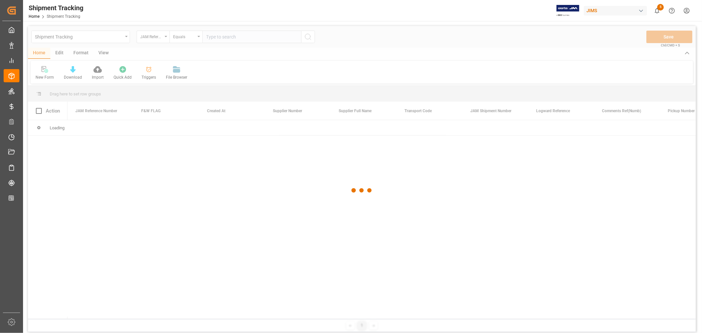
type input "22-10324-MY"
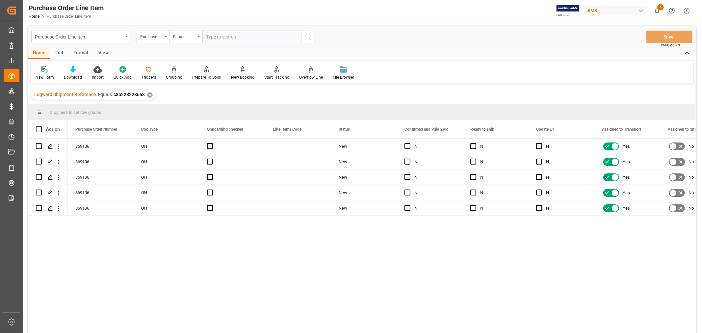
click at [103, 49] on div "View" at bounding box center [104, 53] width 20 height 11
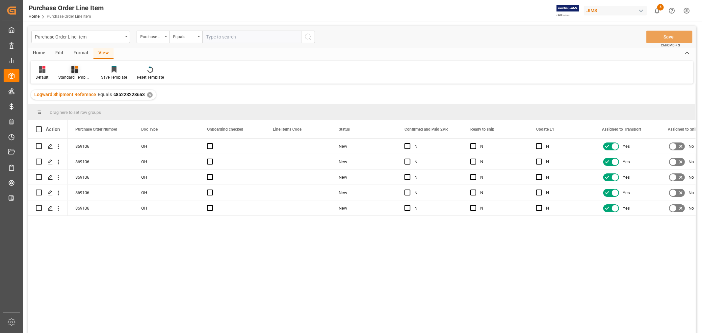
click at [71, 74] on div "Standard Templates" at bounding box center [74, 77] width 33 height 6
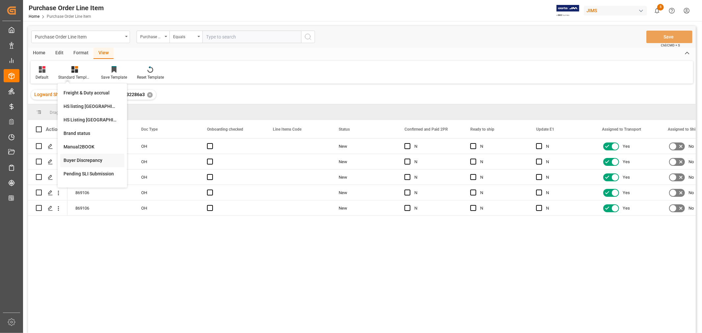
click at [82, 157] on div "Buyer Discrepancy" at bounding box center [93, 160] width 58 height 7
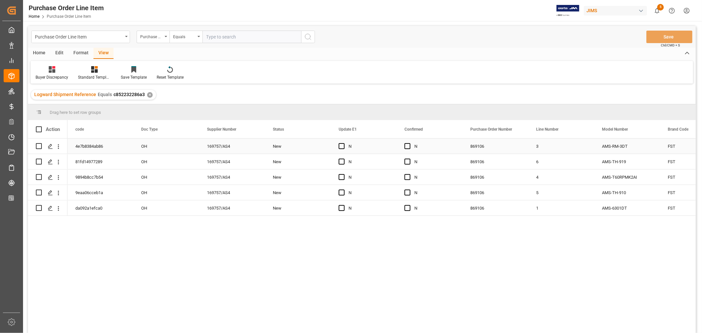
click at [442, 143] on div "N" at bounding box center [435, 146] width 40 height 15
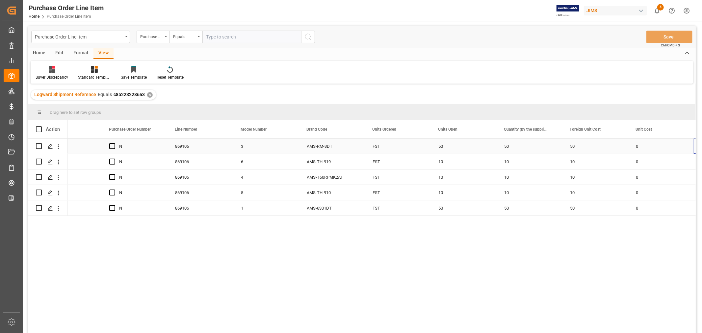
scroll to position [0, 361]
click at [544, 147] on div "50" at bounding box center [530, 146] width 66 height 15
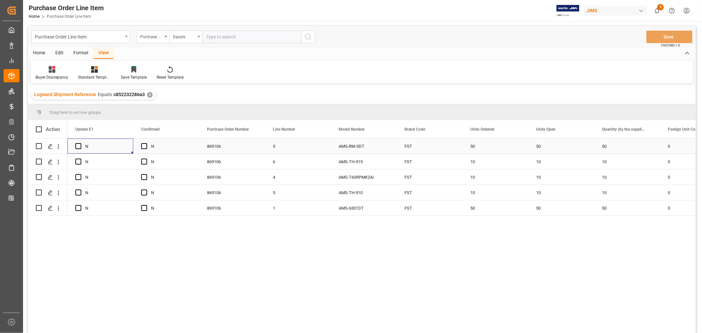
scroll to position [0, 0]
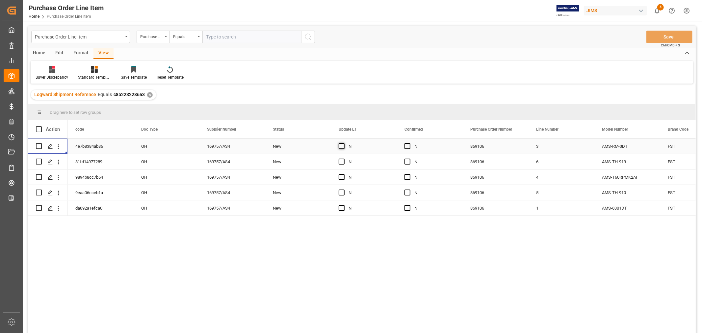
click at [341, 146] on span "Press SPACE to select this row." at bounding box center [342, 146] width 6 height 6
click at [344, 143] on input "Press SPACE to select this row." at bounding box center [344, 143] width 0 height 0
drag, startPoint x: 394, startPoint y: 153, endPoint x: 423, endPoint y: 150, distance: 28.8
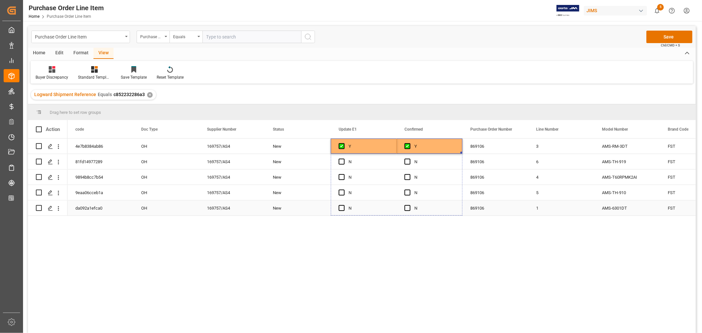
drag, startPoint x: 461, startPoint y: 152, endPoint x: 449, endPoint y: 204, distance: 53.4
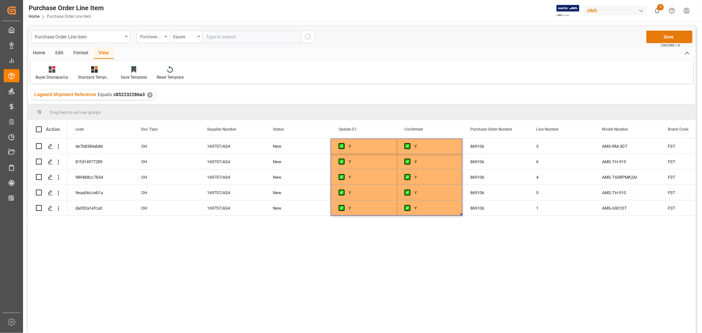
click at [670, 36] on button "Save" at bounding box center [670, 37] width 46 height 13
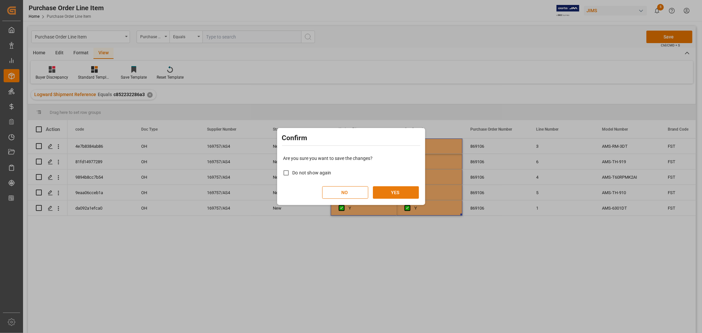
click at [394, 192] on button "YES" at bounding box center [396, 192] width 46 height 13
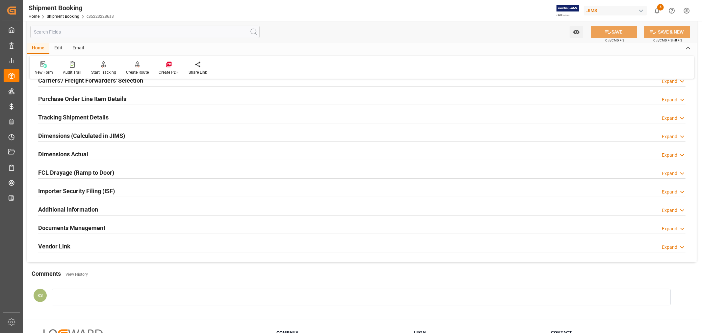
scroll to position [146, 0]
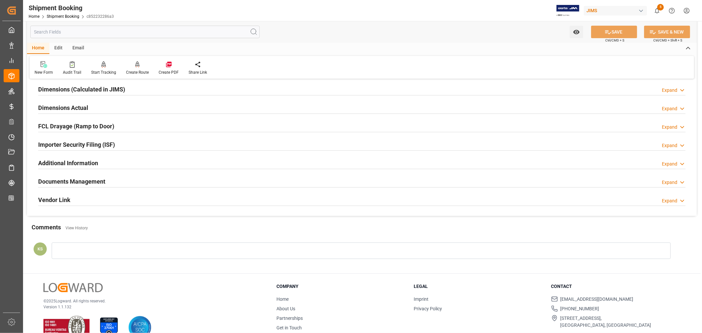
click at [138, 147] on div "Importer Security Filing (ISF) Expand" at bounding box center [362, 144] width 648 height 13
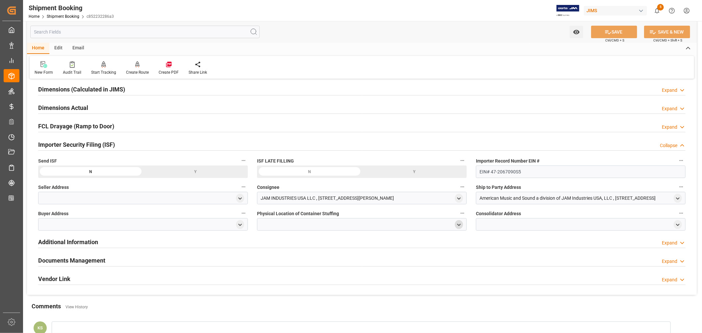
click at [459, 223] on icon "open menu" at bounding box center [459, 225] width 6 height 6
click at [301, 243] on input at bounding box center [352, 244] width 180 height 13
type input "vanguard"
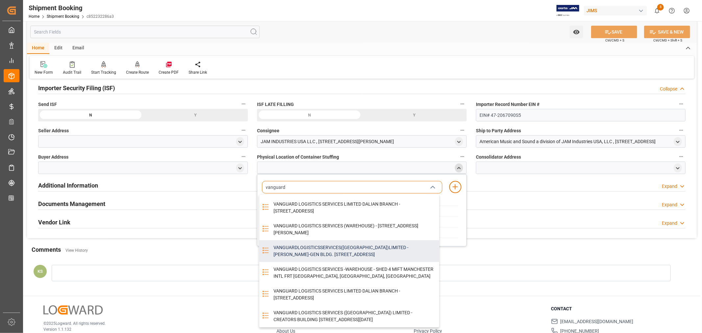
scroll to position [219, 0]
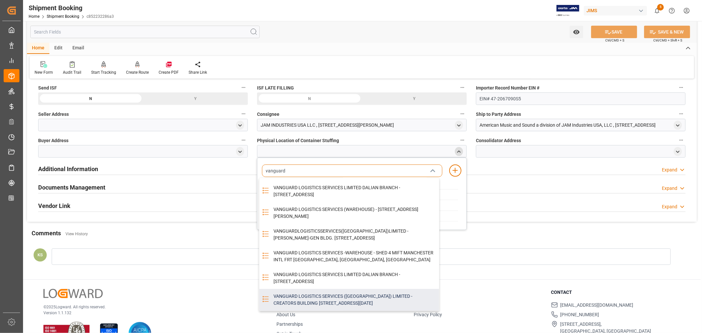
click at [314, 297] on div "VANGUARD LOGISTICS SERVICES ([GEOGRAPHIC_DATA]) LIMITED - CREATORS BUILDING [ST…" at bounding box center [355, 300] width 170 height 22
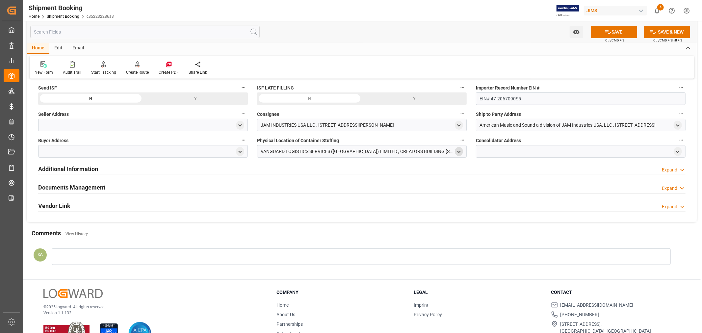
click at [459, 151] on icon "open menu" at bounding box center [459, 152] width 6 height 6
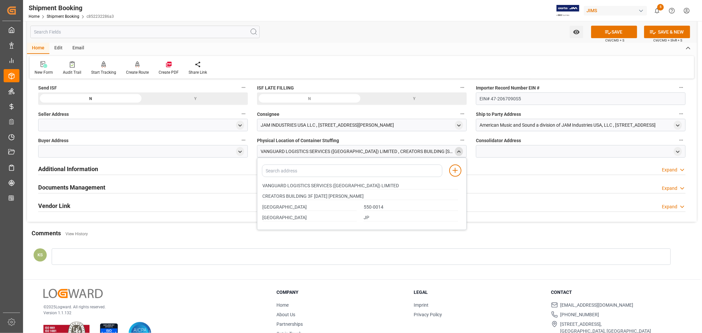
click at [459, 151] on icon "close menu" at bounding box center [459, 152] width 6 height 6
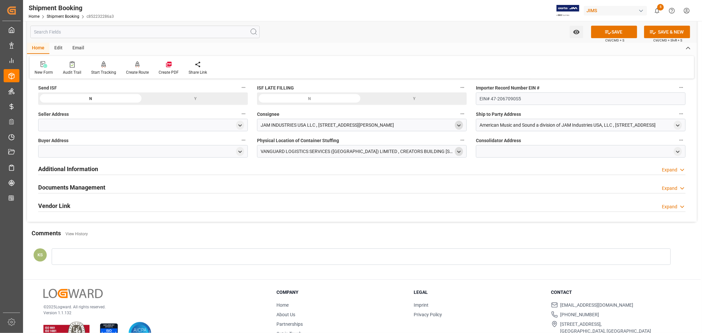
click at [460, 124] on icon "open menu" at bounding box center [459, 126] width 6 height 6
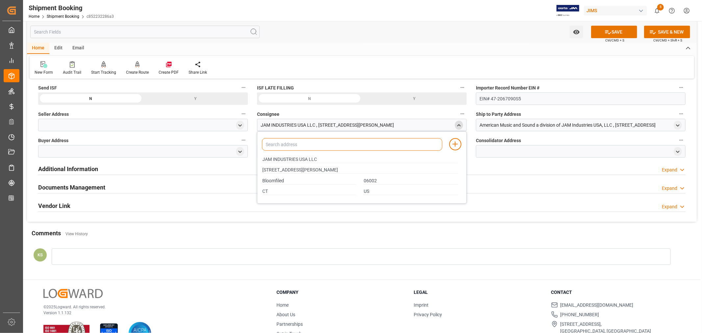
click at [311, 144] on input at bounding box center [352, 144] width 180 height 13
type input "jam"
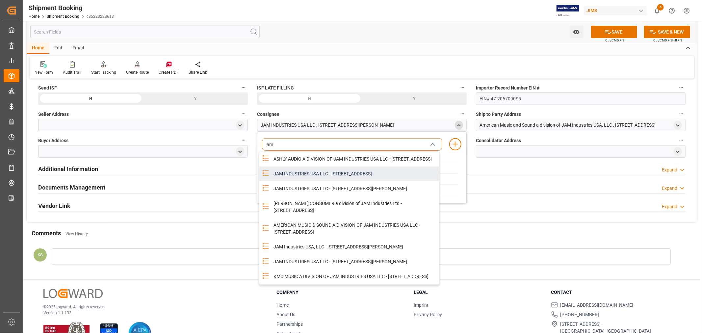
click at [340, 180] on div "JAM INDUSTRIES USA LLC - [STREET_ADDRESS]" at bounding box center [355, 174] width 170 height 15
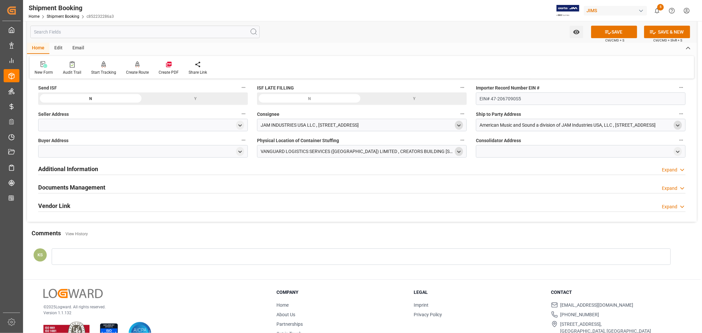
click at [676, 124] on icon "open menu" at bounding box center [678, 126] width 6 height 6
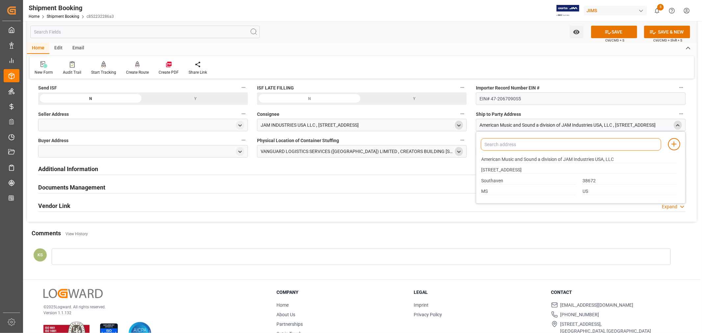
click at [510, 146] on input at bounding box center [571, 144] width 180 height 13
type input "amer"
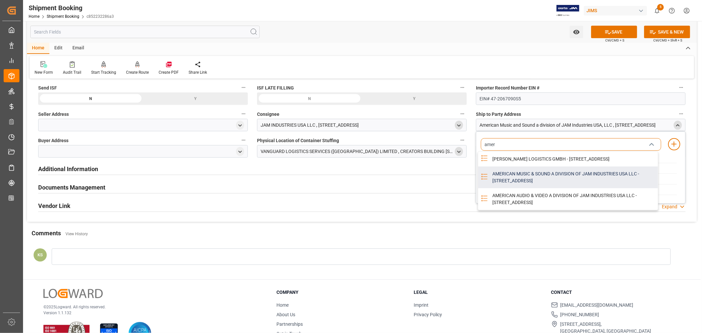
click at [506, 185] on div "AMERICAN MUSIC & SOUND A DIVISION OF JAM INDUSTRIES USA LLC - [STREET_ADDRESS]" at bounding box center [574, 178] width 170 height 22
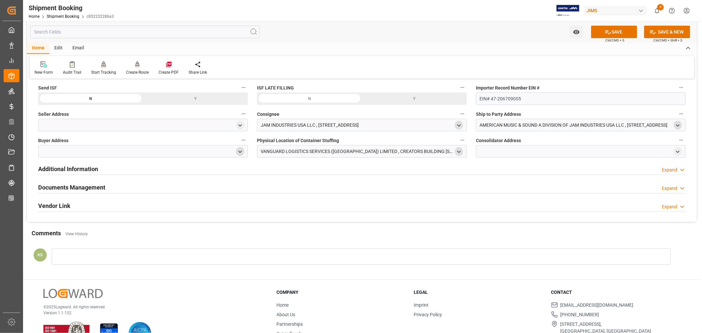
click at [241, 151] on polyline "open menu" at bounding box center [240, 151] width 3 height 1
click at [164, 170] on input at bounding box center [133, 171] width 180 height 13
type input "jam"
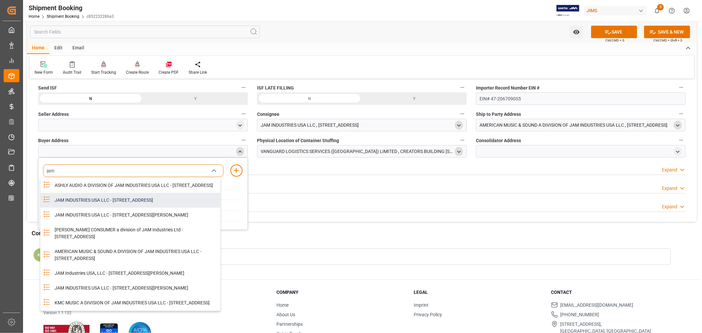
click at [105, 205] on div "JAM INDUSTRIES USA LLC - [STREET_ADDRESS]" at bounding box center [136, 200] width 170 height 15
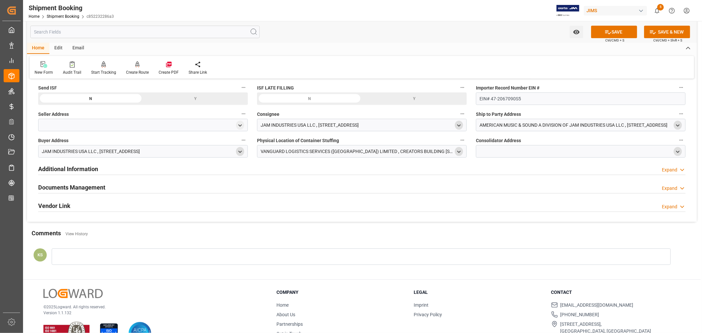
click at [677, 151] on polyline "open menu" at bounding box center [678, 151] width 3 height 1
click at [502, 169] on input at bounding box center [571, 171] width 180 height 13
type input "vanguard"
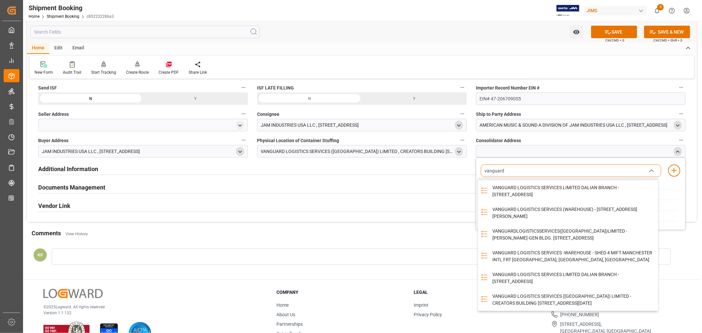
scroll to position [97, 0]
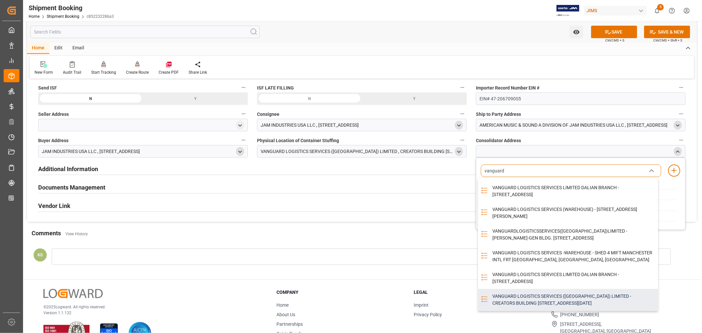
click at [535, 295] on div "VANGUARD LOGISTICS SERVICES (JAPAN) LIMITED - CREATORS BUILDING 3F 2-2-27 KITAH…" at bounding box center [574, 300] width 170 height 22
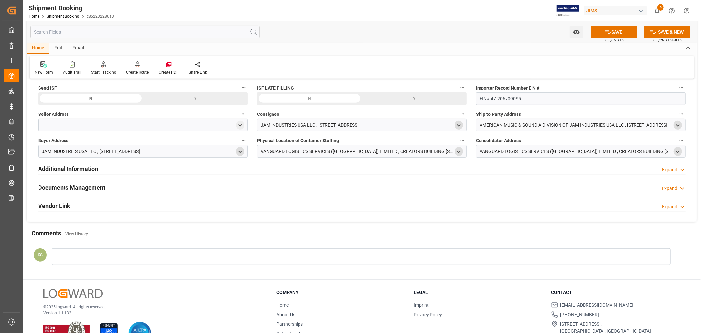
click at [458, 150] on icon "open menu" at bounding box center [459, 152] width 6 height 6
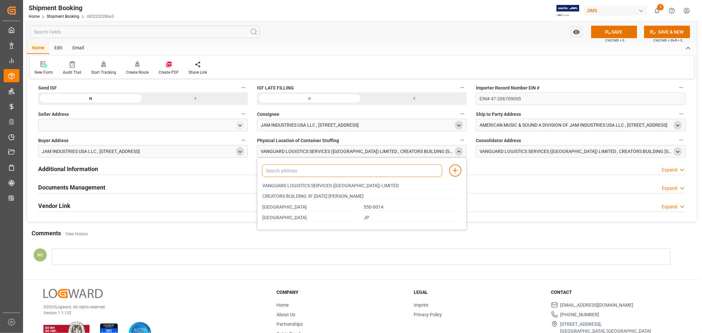
click at [307, 173] on input at bounding box center [352, 171] width 180 height 13
type input "niss"
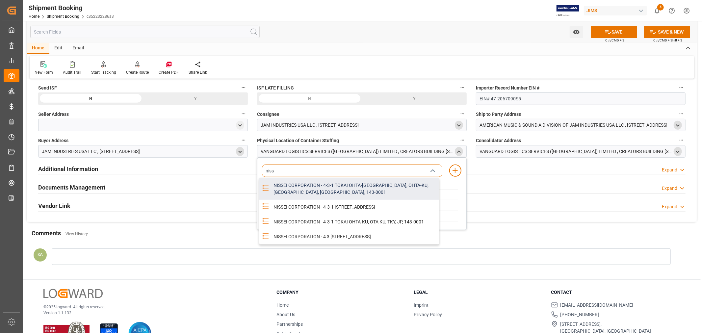
click at [304, 183] on div "NISSEI CORPORATION - 4-3-1 TOKAI OHTA-KU, OHTA-KU, TOKYO, JP, 143-0001" at bounding box center [355, 189] width 170 height 22
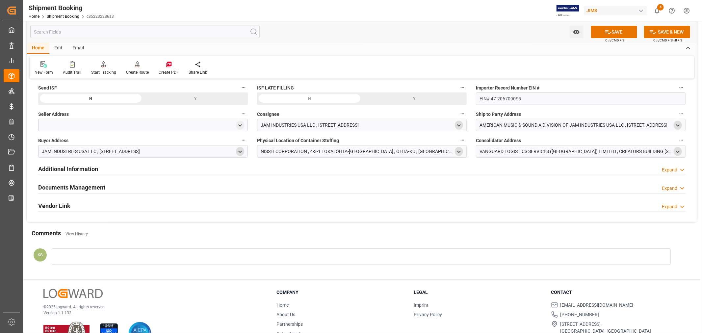
click at [460, 151] on polyline "open menu" at bounding box center [459, 151] width 3 height 1
click at [460, 151] on polyline "close menu" at bounding box center [459, 151] width 3 height 1
click at [241, 126] on icon "open menu" at bounding box center [240, 126] width 6 height 6
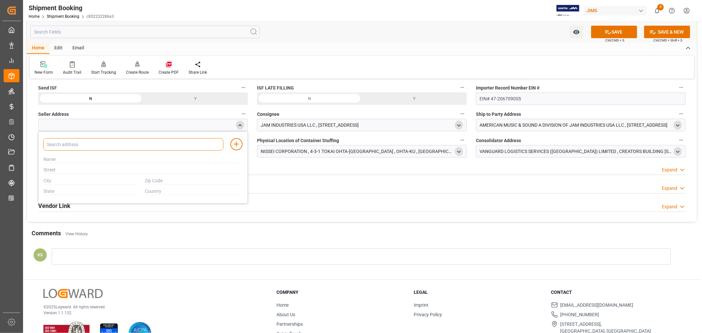
click at [143, 143] on input at bounding box center [133, 144] width 180 height 13
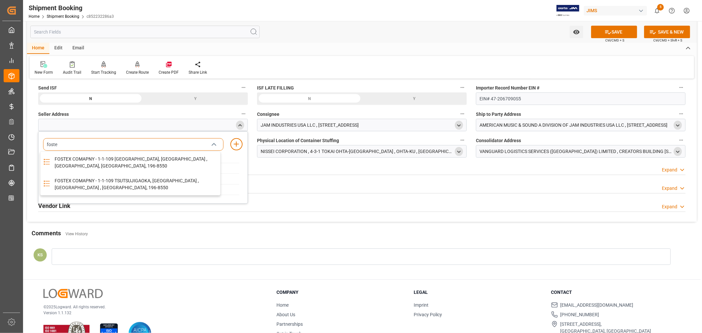
type input "foste"
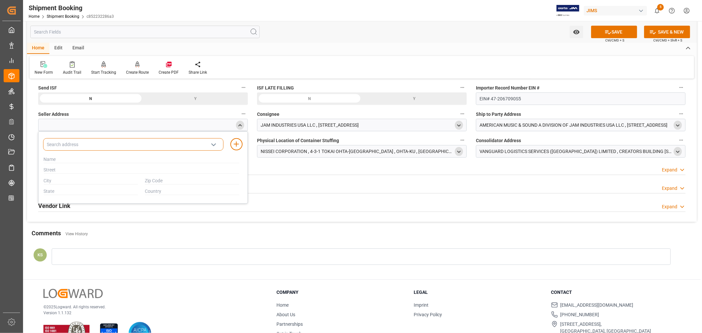
click at [95, 141] on input at bounding box center [133, 144] width 180 height 13
type input "foste"
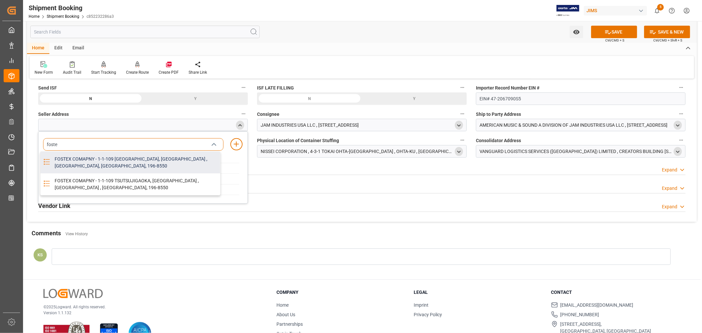
click at [124, 159] on div "FOSTEX COMAPNY - 1-1-109 TSUTSUJIGAOKA, AKISHIMA , TOKYO, JP, 196-8550" at bounding box center [136, 163] width 170 height 22
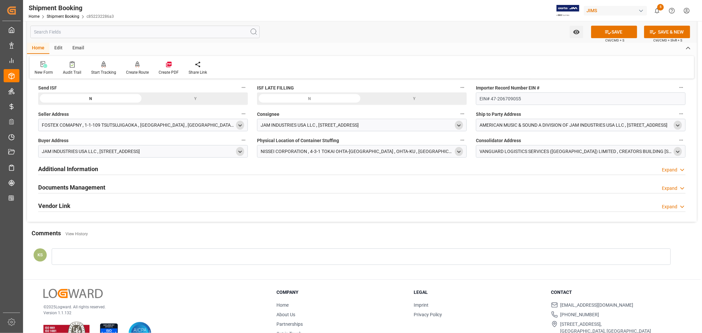
click at [240, 125] on icon "open menu" at bounding box center [240, 126] width 6 height 6
click at [240, 125] on icon "close menu" at bounding box center [240, 126] width 6 height 6
click at [611, 31] on button "SAVE" at bounding box center [614, 32] width 46 height 13
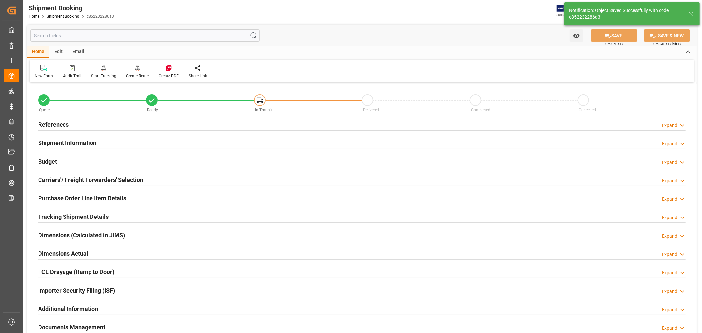
scroll to position [0, 0]
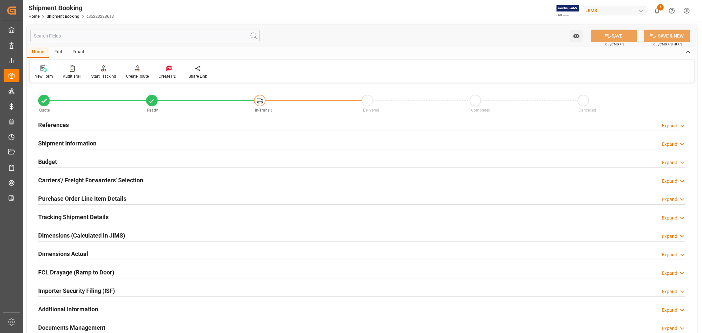
click at [55, 123] on h2 "References" at bounding box center [53, 125] width 31 height 9
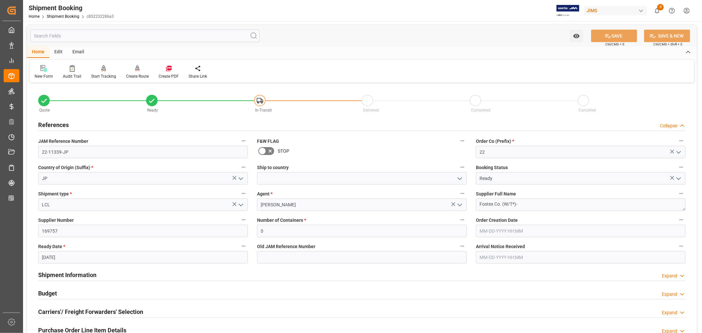
click at [55, 123] on h2 "References" at bounding box center [53, 125] width 31 height 9
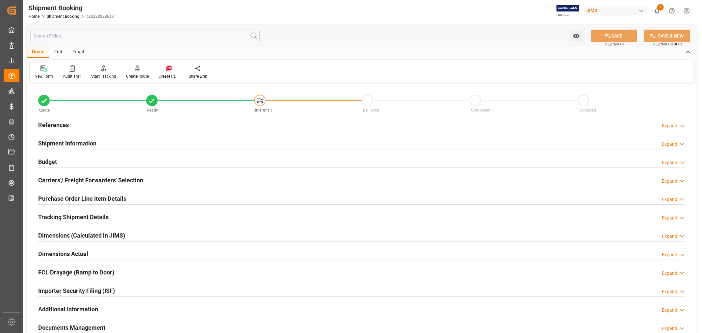
click at [59, 197] on h2 "Purchase Order Line Item Details" at bounding box center [82, 198] width 88 height 9
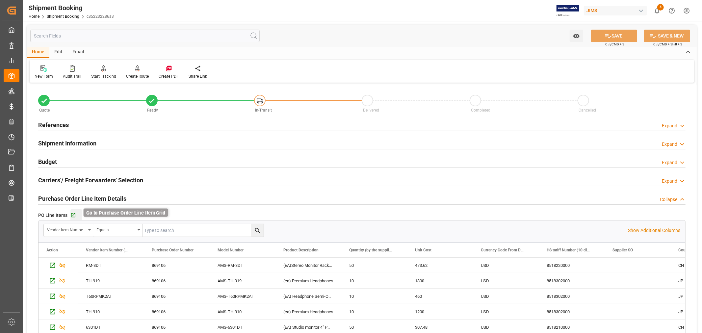
click at [73, 215] on icon "button" at bounding box center [73, 216] width 6 height 6
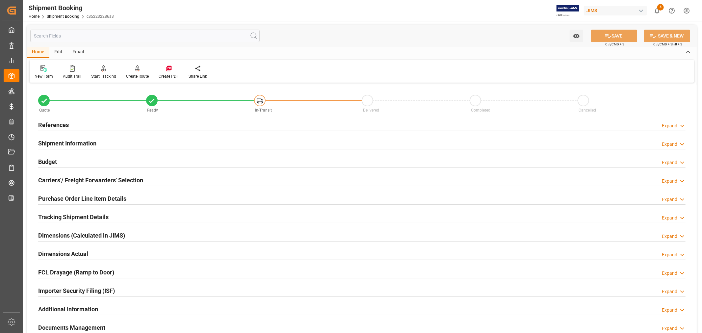
click at [108, 144] on div "Shipment Information Expand" at bounding box center [362, 143] width 648 height 13
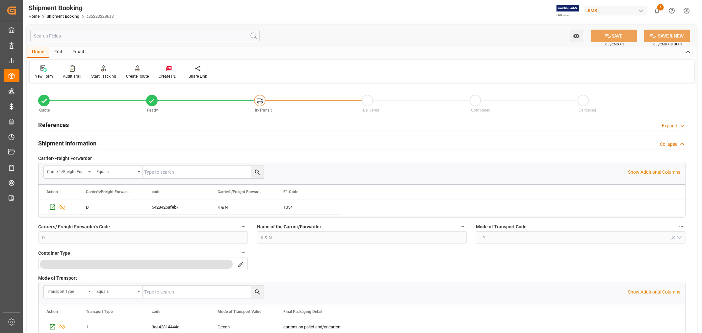
click at [108, 144] on div "Shipment Information Collapse" at bounding box center [362, 143] width 648 height 13
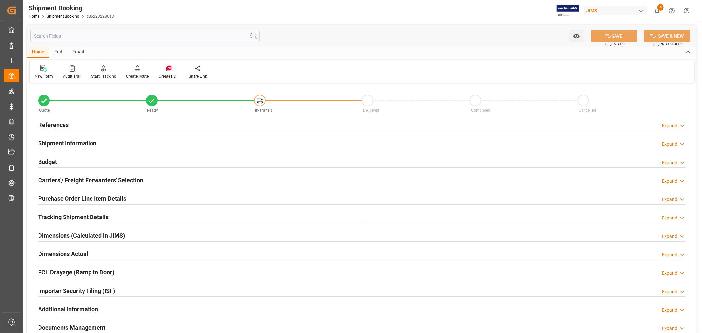
click at [101, 126] on div "References Expand" at bounding box center [362, 124] width 648 height 13
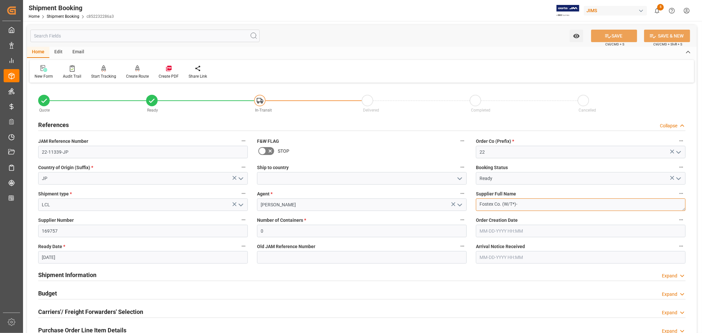
drag, startPoint x: 522, startPoint y: 203, endPoint x: 479, endPoint y: 203, distance: 42.8
click at [479, 203] on textarea "Fostex Co. (W/T*)-" at bounding box center [581, 205] width 210 height 13
click at [69, 15] on link "Shipment Booking" at bounding box center [63, 16] width 33 height 5
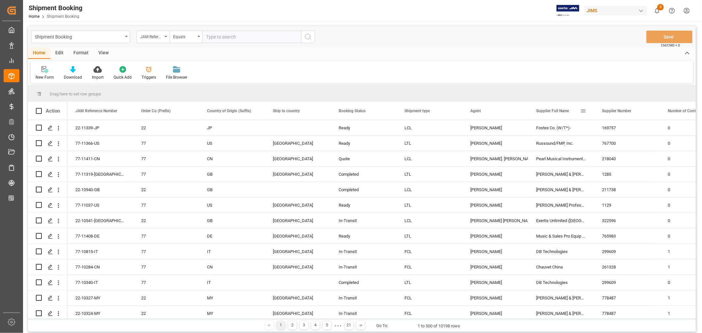
click at [582, 112] on span at bounding box center [584, 111] width 6 height 6
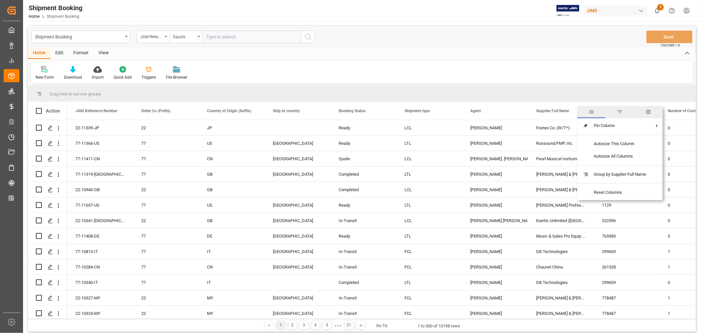
click at [621, 113] on span "filter" at bounding box center [620, 112] width 6 height 6
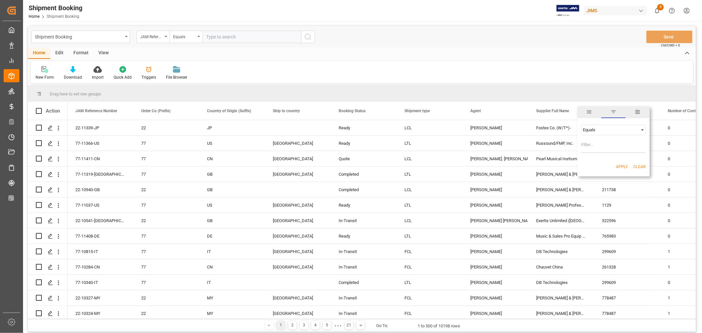
type input "Fostex Co. (W/T*)-"
click at [623, 167] on button "Apply" at bounding box center [622, 167] width 12 height 7
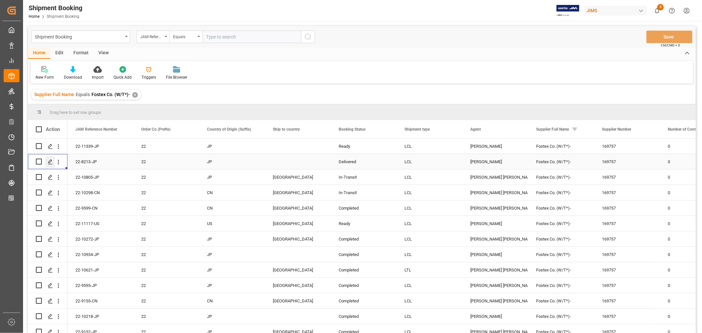
click at [50, 160] on polygon "Press SPACE to select this row." at bounding box center [49, 161] width 3 height 3
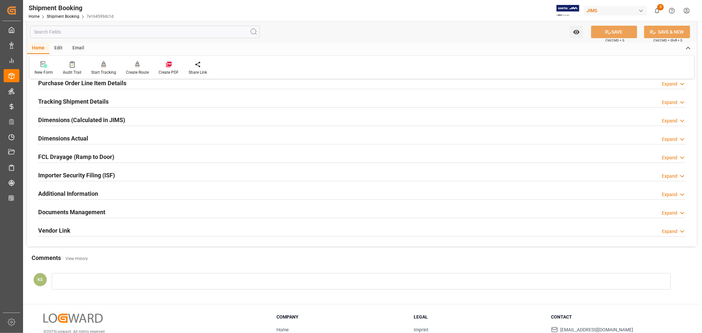
scroll to position [146, 0]
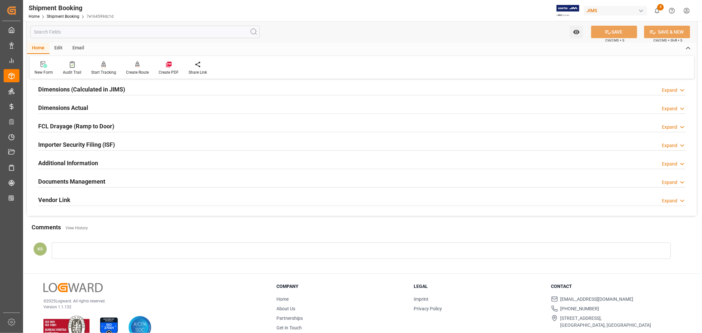
click at [140, 146] on div "Importer Security Filing (ISF) Expand" at bounding box center [362, 144] width 648 height 13
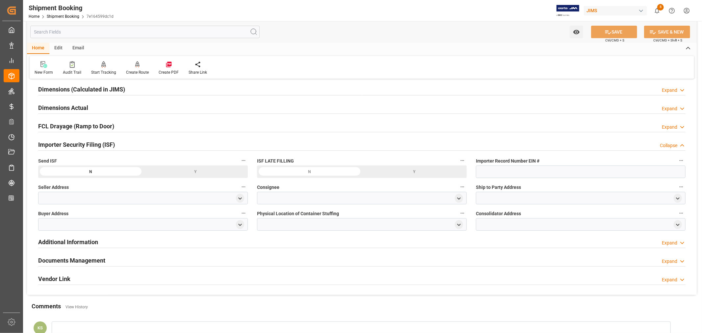
click at [140, 146] on div "Importer Security Filing (ISF) Collapse" at bounding box center [362, 144] width 648 height 13
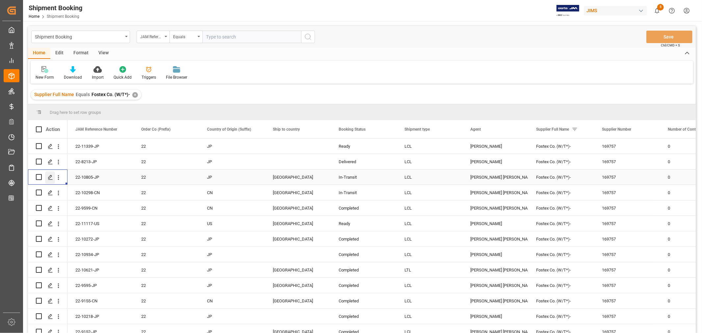
click at [50, 176] on icon "Press SPACE to select this row." at bounding box center [50, 177] width 5 height 5
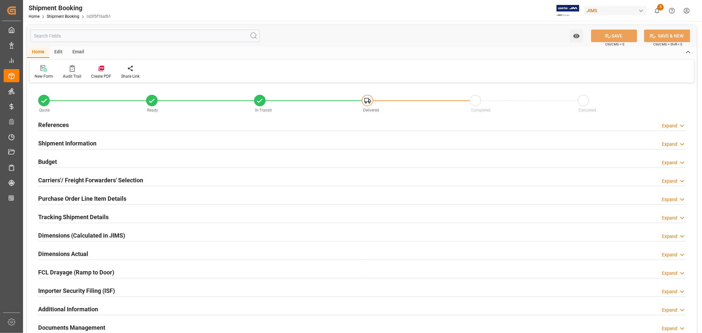
type input "5"
click at [129, 287] on div "Importer Security Filing (ISF) Expand" at bounding box center [362, 290] width 648 height 13
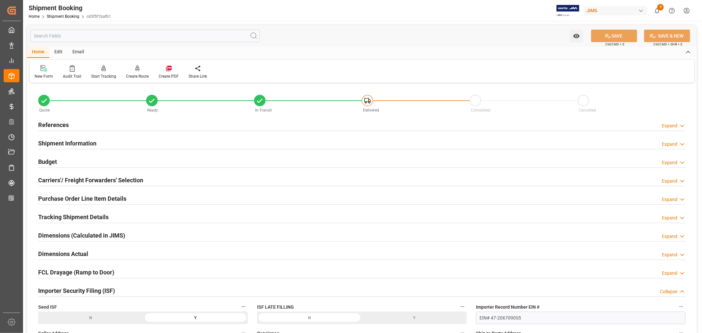
click at [129, 287] on div "Importer Security Filing (ISF) Collapse" at bounding box center [362, 290] width 648 height 13
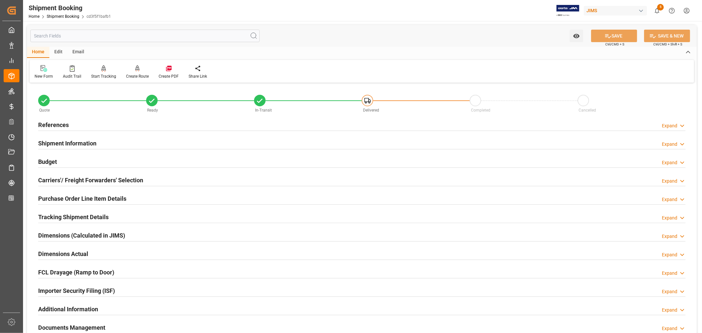
click at [93, 196] on h2 "Purchase Order Line Item Details" at bounding box center [82, 198] width 88 height 9
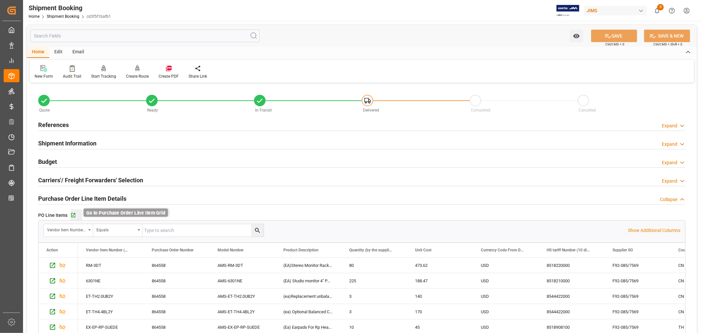
click at [74, 216] on icon "button" at bounding box center [73, 215] width 4 height 4
click at [58, 124] on h2 "References" at bounding box center [53, 125] width 31 height 9
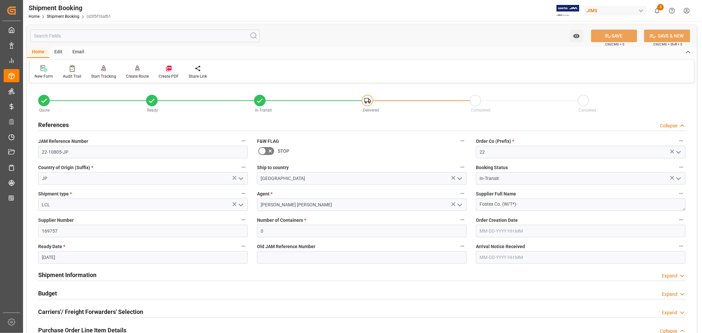
click at [58, 124] on h2 "References" at bounding box center [53, 125] width 31 height 9
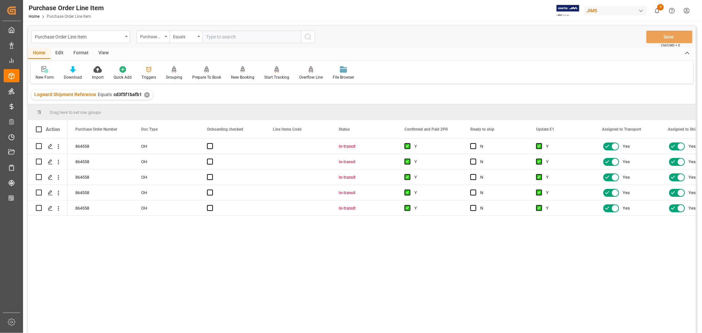
click at [104, 52] on div "View" at bounding box center [104, 53] width 20 height 11
click at [45, 73] on div "Default" at bounding box center [42, 73] width 23 height 14
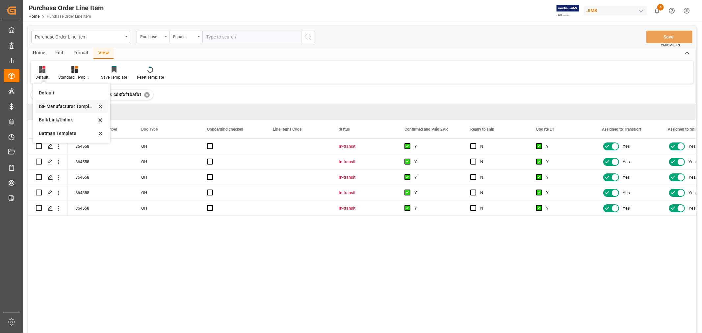
click at [56, 107] on div "ISF Manufacturer Template" at bounding box center [68, 106] width 58 height 7
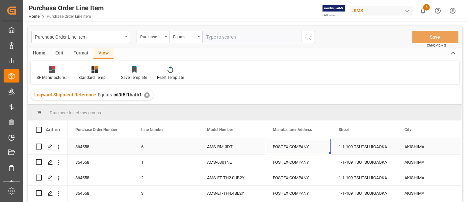
click at [288, 143] on div "FOSTEX COMPANY" at bounding box center [298, 146] width 66 height 15
click at [366, 144] on div "1-1-109 TSUTSUJIGAOKA" at bounding box center [364, 146] width 66 height 15
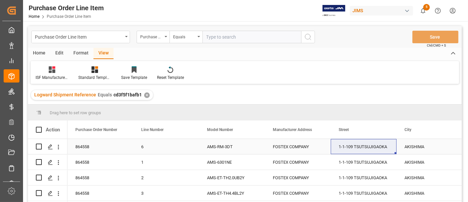
click at [415, 146] on div "AKISHIMA" at bounding box center [430, 146] width 66 height 15
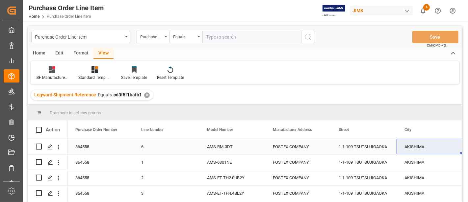
click at [373, 144] on div "1-1-109 TSUTSUJIGAOKA" at bounding box center [364, 146] width 66 height 15
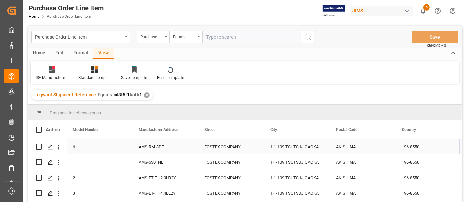
scroll to position [0, 134]
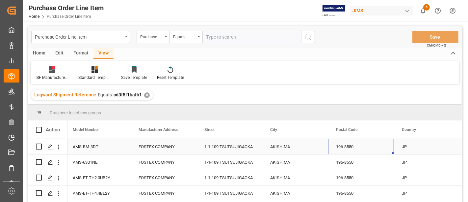
click at [344, 145] on div "196-8550" at bounding box center [361, 146] width 66 height 15
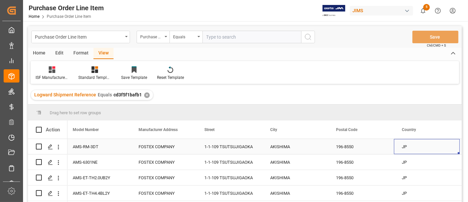
click at [406, 146] on div "JP" at bounding box center [427, 146] width 66 height 15
click at [354, 142] on div "196-8550" at bounding box center [361, 146] width 66 height 15
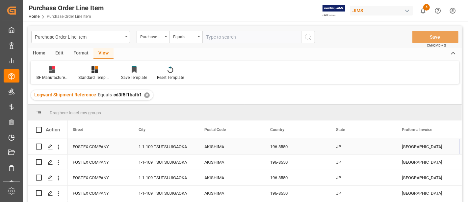
scroll to position [0, 266]
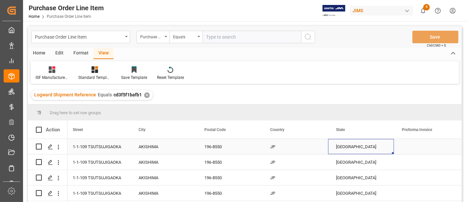
click at [342, 147] on div "[GEOGRAPHIC_DATA]" at bounding box center [361, 146] width 66 height 15
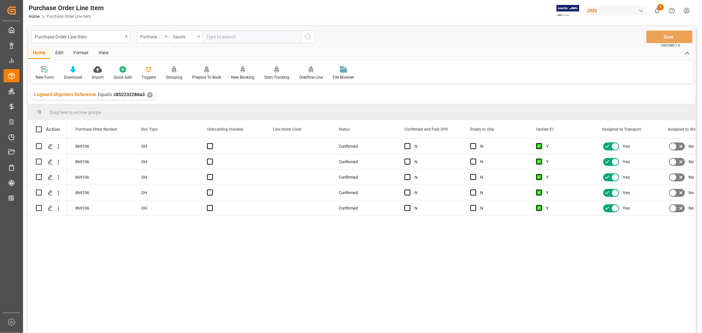
drag, startPoint x: 104, startPoint y: 51, endPoint x: 70, endPoint y: 65, distance: 36.8
click at [104, 51] on div "View" at bounding box center [104, 53] width 20 height 11
click at [44, 76] on div "Default" at bounding box center [42, 77] width 13 height 6
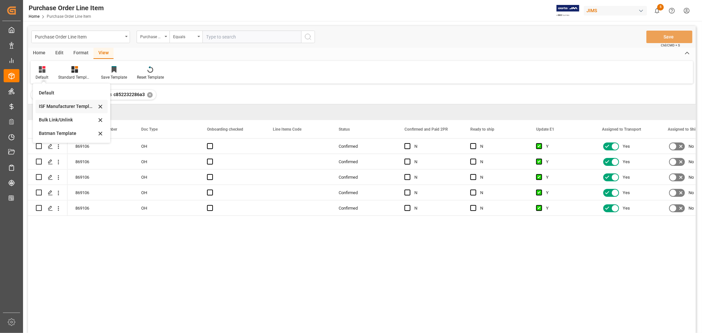
click at [53, 103] on div "ISF Manufacturer Template" at bounding box center [68, 106] width 58 height 7
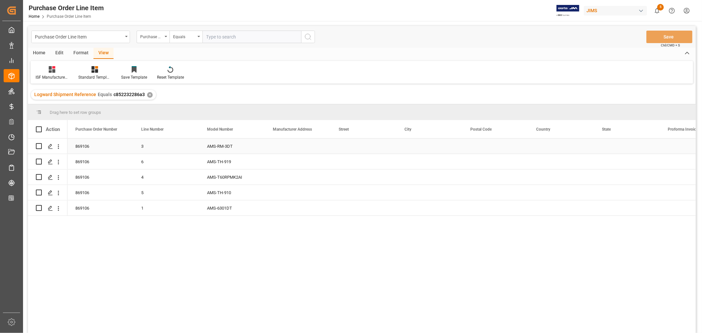
click at [283, 145] on div "Press SPACE to select this row." at bounding box center [298, 146] width 66 height 15
click at [277, 148] on input "Press SPACE to select this row." at bounding box center [297, 150] width 55 height 13
paste input "FOSTEX COMPANY"
type input "FOSTEX COMPANY"
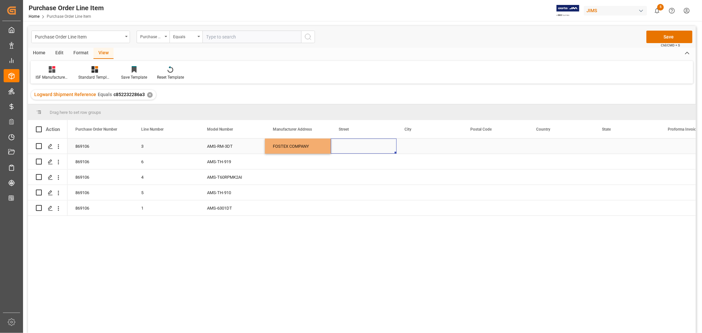
drag, startPoint x: 344, startPoint y: 147, endPoint x: 327, endPoint y: 152, distance: 18.3
click at [344, 147] on div "Press SPACE to select this row." at bounding box center [364, 146] width 66 height 15
click at [354, 148] on div "Press SPACE to select this row." at bounding box center [364, 146] width 66 height 15
click at [343, 148] on input "Press SPACE to select this row." at bounding box center [363, 150] width 55 height 13
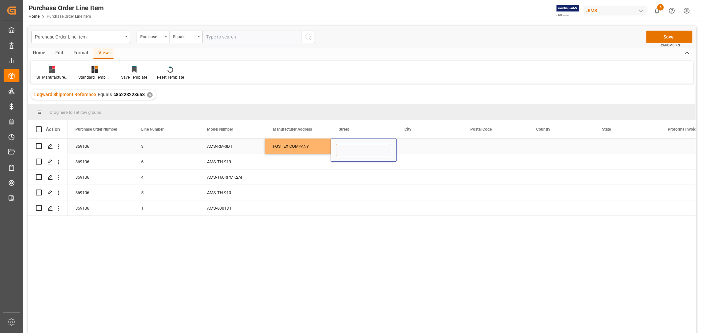
paste input "1-1-109 TSUTSUJIGAOKA"
type input "1-1-109 TSUTSUJIGAOKA"
click at [404, 148] on div "Press SPACE to select this row." at bounding box center [430, 146] width 66 height 15
click at [414, 141] on div "Press SPACE to select this row." at bounding box center [430, 146] width 66 height 15
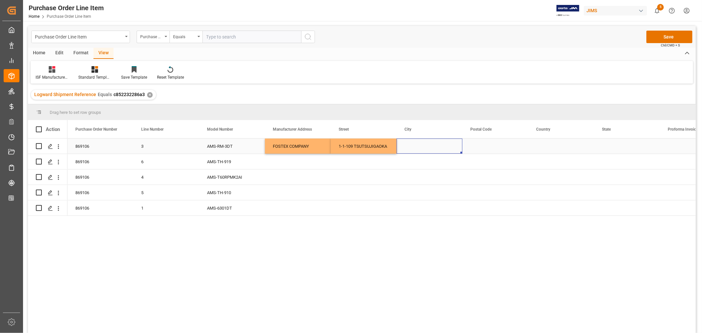
click at [414, 141] on div "Press SPACE to select this row." at bounding box center [430, 146] width 66 height 15
click at [405, 146] on input "Press SPACE to select this row." at bounding box center [429, 150] width 55 height 13
paste input "AKISHIMA"
type input "AKISHIMA"
click at [475, 144] on div "Press SPACE to select this row." at bounding box center [496, 146] width 66 height 15
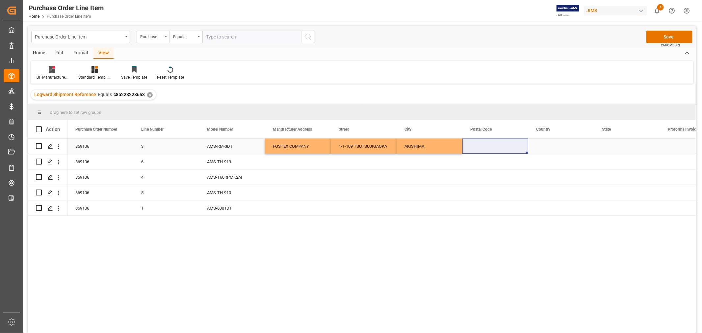
click at [480, 146] on div "Press SPACE to select this row." at bounding box center [496, 146] width 66 height 15
click at [473, 147] on input "Press SPACE to select this row." at bounding box center [495, 150] width 55 height 13
paste input "196-8550"
type input "196-8550"
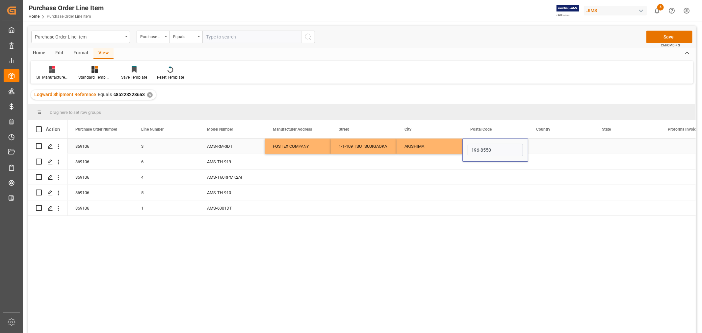
click at [549, 141] on div "Press SPACE to select this row." at bounding box center [562, 146] width 66 height 15
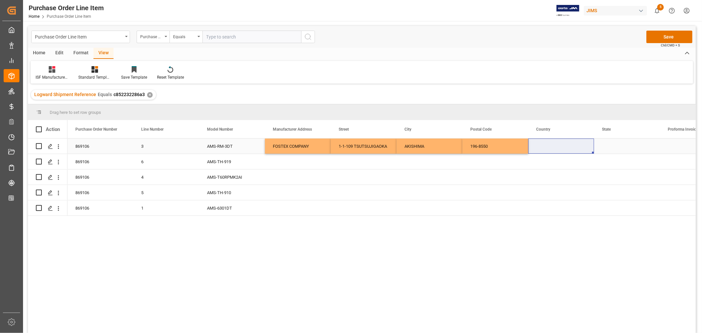
click at [544, 147] on div "Press SPACE to select this row." at bounding box center [562, 146] width 66 height 15
click at [538, 147] on input "Press SPACE to select this row." at bounding box center [561, 150] width 55 height 13
paste input "JP"
type input "JP"
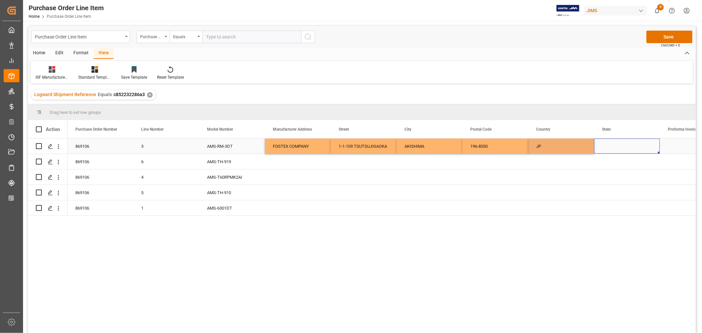
click at [610, 144] on div "Press SPACE to select this row." at bounding box center [627, 146] width 66 height 15
click at [613, 140] on div "Press SPACE to select this row." at bounding box center [627, 146] width 66 height 15
click at [610, 146] on input "Press SPACE to select this row." at bounding box center [627, 150] width 55 height 13
paste input "[GEOGRAPHIC_DATA]"
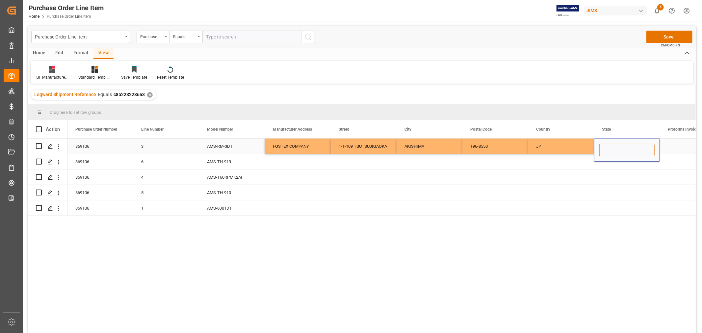
type input "[GEOGRAPHIC_DATA]"
click at [297, 144] on div "FOSTEX COMPANY" at bounding box center [298, 146] width 66 height 15
drag, startPoint x: 286, startPoint y: 144, endPoint x: 646, endPoint y: 147, distance: 359.9
click at [631, 145] on div "869106 3 AMS-RM-3DT FOSTEX COMPANY 1-1-109 TSUTSUJIGAOKA AKISHIMA 196-8550 JP T…" at bounding box center [595, 146] width 1054 height 15
drag, startPoint x: 659, startPoint y: 152, endPoint x: 653, endPoint y: 204, distance: 51.7
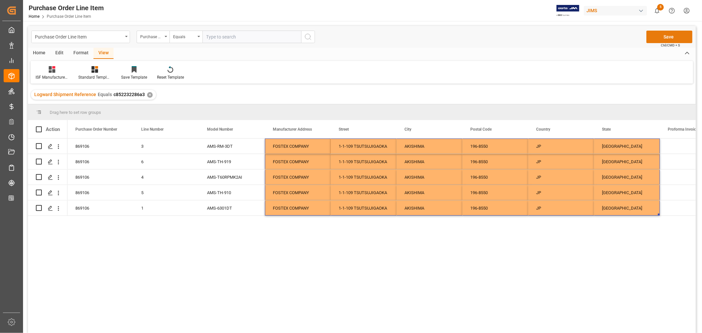
click at [666, 37] on button "Save" at bounding box center [670, 37] width 46 height 13
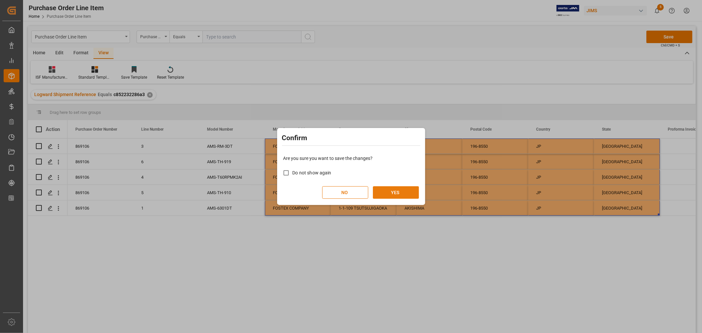
click at [390, 191] on button "YES" at bounding box center [396, 192] width 46 height 13
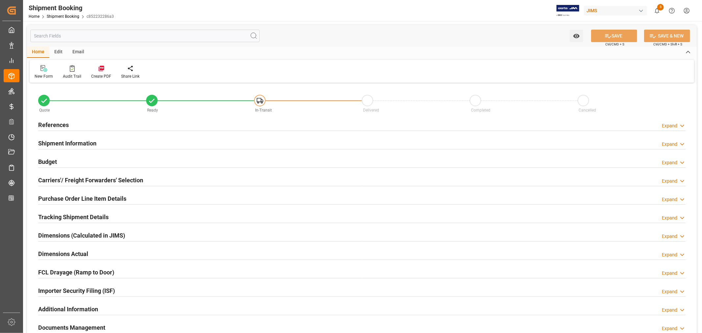
type input "32"
click at [55, 123] on h2 "References" at bounding box center [53, 125] width 31 height 9
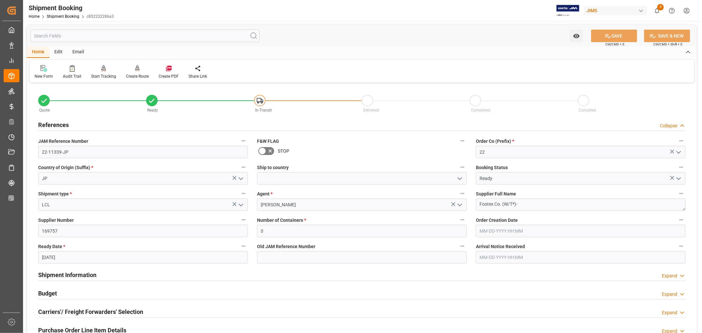
click at [55, 123] on h2 "References" at bounding box center [53, 125] width 31 height 9
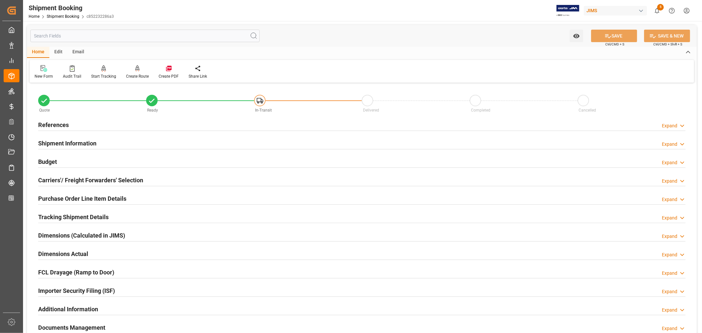
click at [67, 141] on h2 "Shipment Information" at bounding box center [67, 143] width 58 height 9
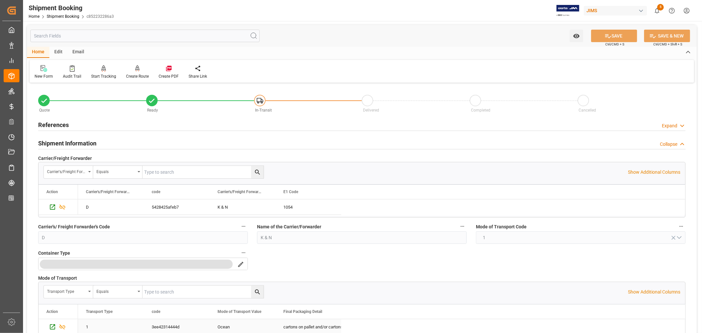
click at [67, 141] on h2 "Shipment Information" at bounding box center [67, 143] width 58 height 9
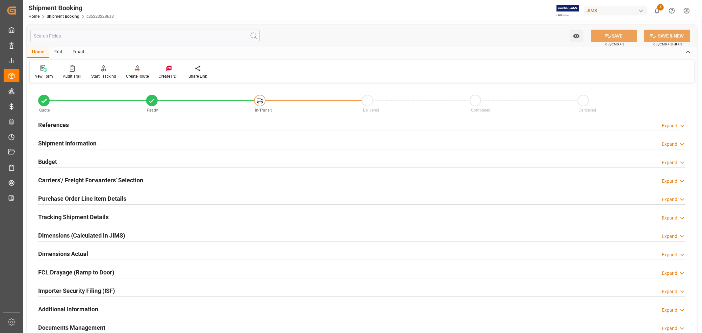
click at [71, 178] on h2 "Carriers'/ Freight Forwarders' Selection" at bounding box center [90, 180] width 105 height 9
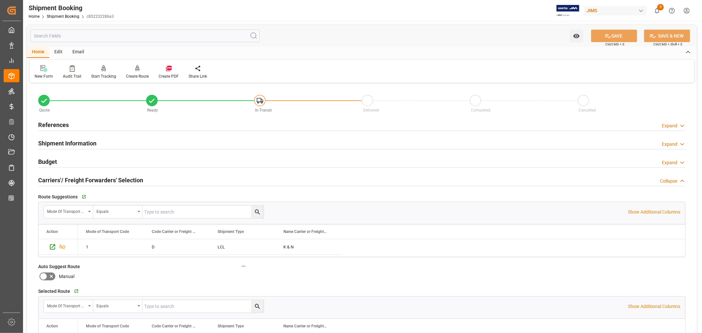
click at [71, 178] on h2 "Carriers'/ Freight Forwarders' Selection" at bounding box center [90, 180] width 105 height 9
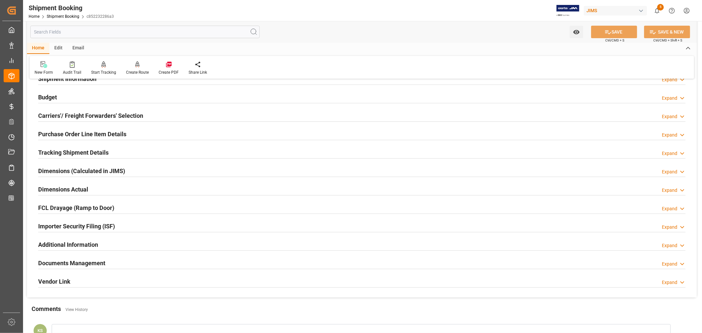
scroll to position [73, 0]
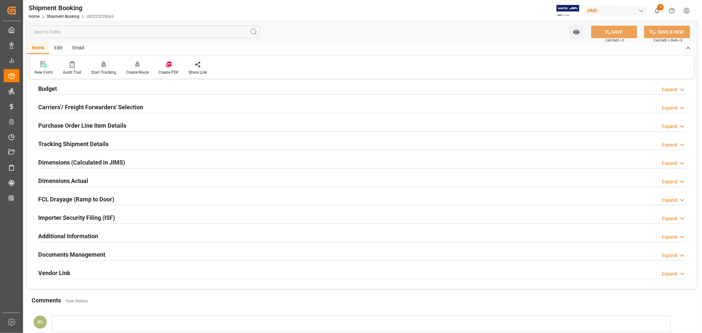
click at [85, 122] on h2 "Purchase Order Line Item Details" at bounding box center [82, 125] width 88 height 9
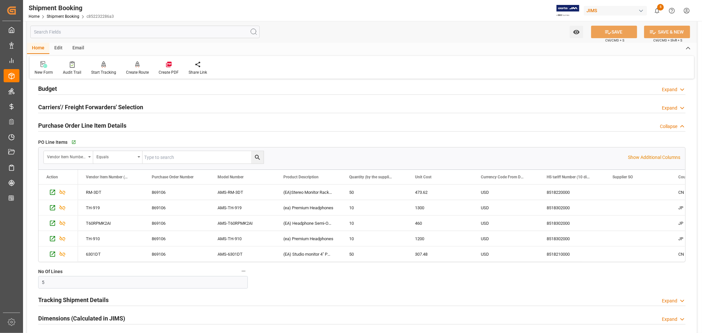
click at [107, 125] on h2 "Purchase Order Line Item Details" at bounding box center [82, 125] width 88 height 9
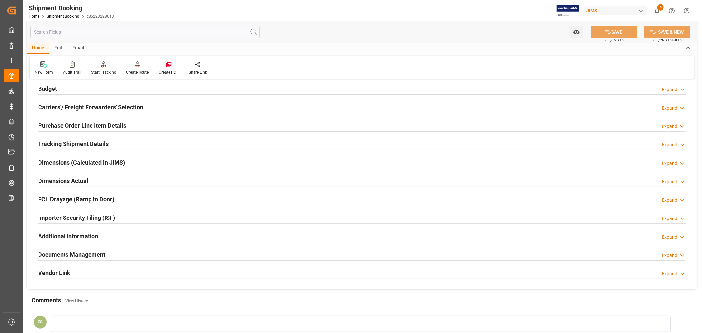
click at [130, 218] on div "Importer Security Filing (ISF) Expand" at bounding box center [362, 217] width 648 height 13
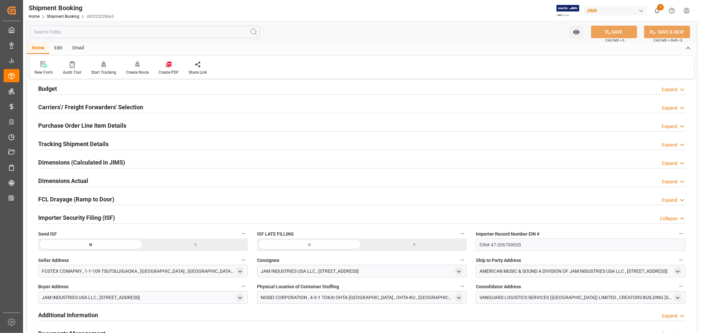
click at [195, 244] on div "Y" at bounding box center [195, 245] width 105 height 13
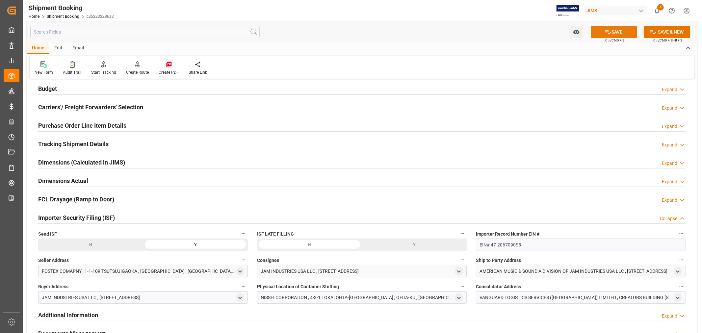
click at [616, 31] on button "SAVE" at bounding box center [614, 32] width 46 height 13
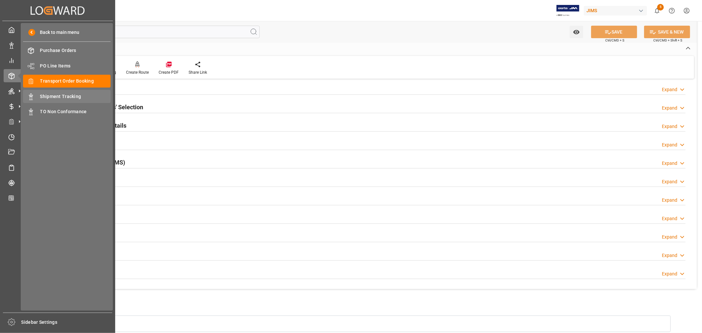
click at [68, 96] on span "Shipment Tracking" at bounding box center [75, 96] width 71 height 7
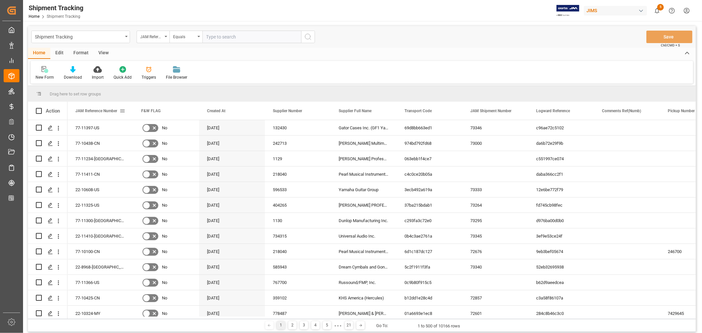
click at [123, 111] on span at bounding box center [123, 111] width 6 height 6
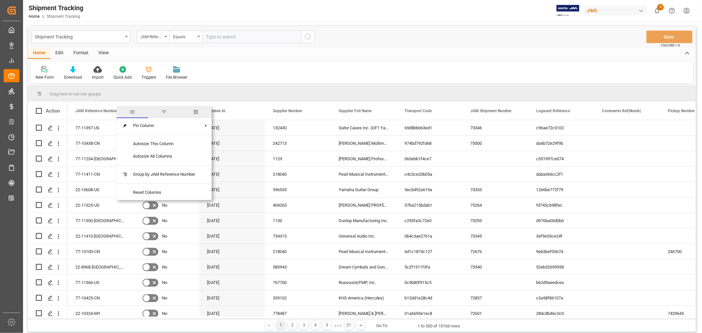
click at [198, 112] on span "columns" at bounding box center [196, 112] width 6 height 6
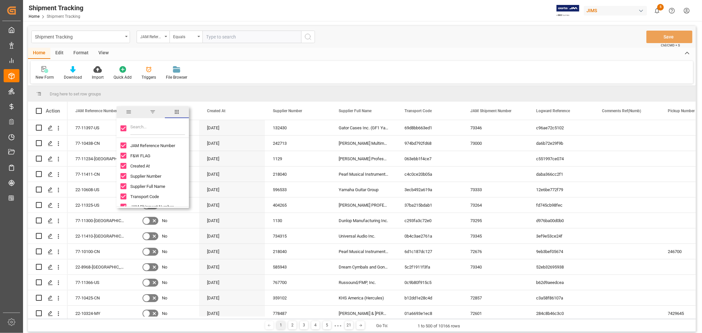
click at [125, 127] on input "Toggle Select All Columns" at bounding box center [124, 128] width 6 height 6
checkbox input "false"
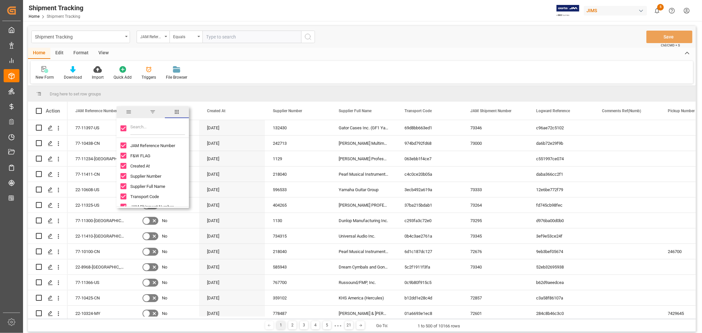
checkbox input "false"
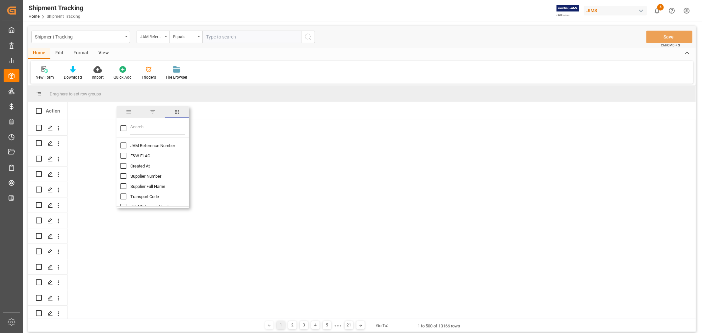
click at [122, 146] on input "JAM Reference Number column toggle visibility (hidden)" at bounding box center [124, 146] width 6 height 6
checkbox input "true"
checkbox input "false"
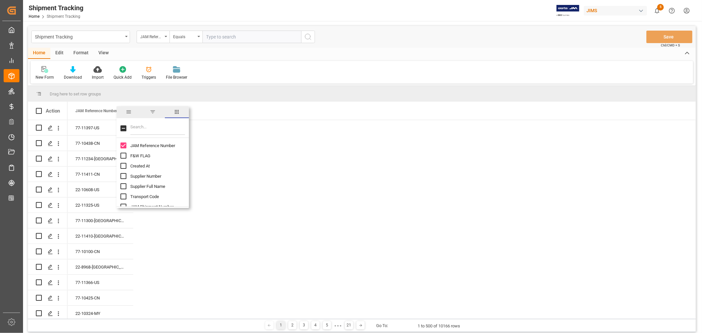
click at [140, 128] on input "Filter Columns Input" at bounding box center [157, 128] width 55 height 13
type input "supp"
click at [122, 156] on input "Supplier Full Name column toggle visibility (hidden)" at bounding box center [124, 156] width 6 height 6
checkbox input "true"
checkbox input "false"
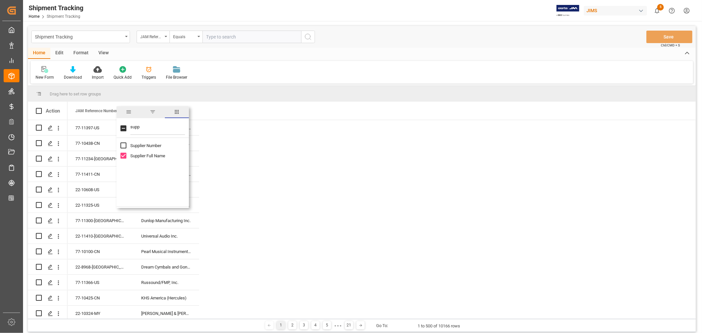
click at [142, 127] on input "supp" at bounding box center [157, 128] width 55 height 13
type input "s"
type input "age"
click at [125, 144] on input "Agent column toggle visibility (hidden)" at bounding box center [124, 146] width 6 height 6
checkbox input "true"
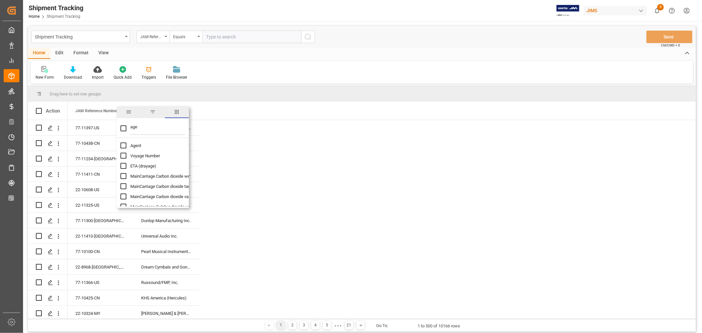
checkbox input "false"
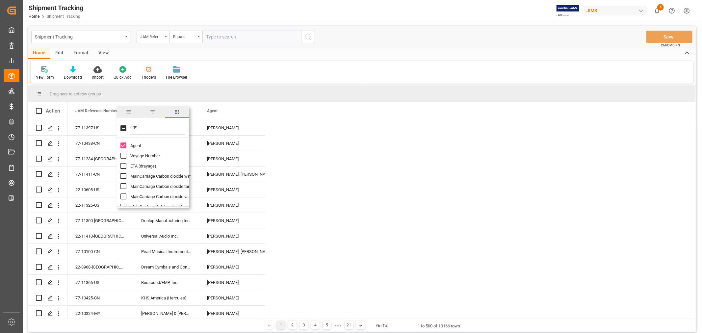
drag, startPoint x: 136, startPoint y: 128, endPoint x: 117, endPoint y: 128, distance: 18.8
click at [117, 128] on div "age" at bounding box center [153, 129] width 72 height 18
drag, startPoint x: 138, startPoint y: 127, endPoint x: 124, endPoint y: 127, distance: 13.8
click at [124, 127] on div "age" at bounding box center [153, 129] width 72 height 18
type input "log"
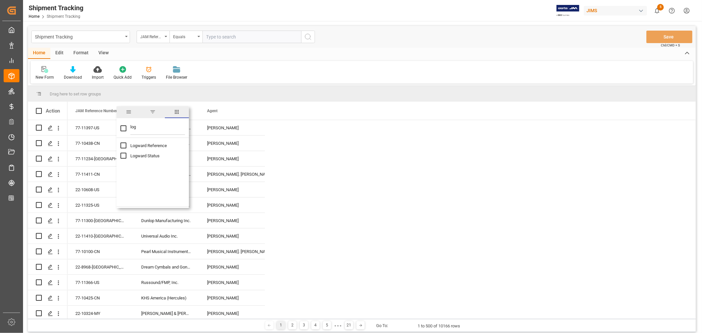
click at [123, 155] on input "Logward Status column toggle visibility (hidden)" at bounding box center [124, 156] width 6 height 6
checkbox input "true"
checkbox input "false"
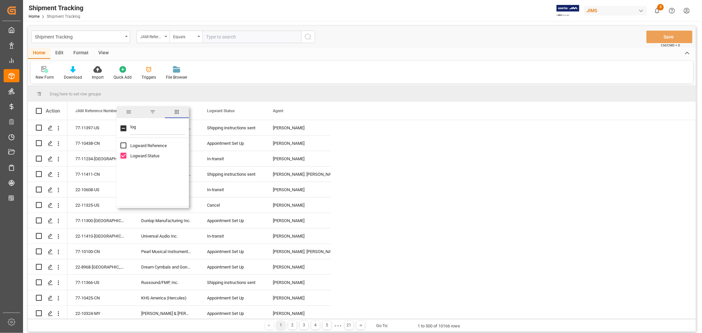
drag, startPoint x: 137, startPoint y: 126, endPoint x: 130, endPoint y: 126, distance: 7.2
click at [130, 126] on input "log" at bounding box center [157, 128] width 55 height 13
type input "contai"
click at [124, 155] on input "Container Type column toggle visibility (hidden)" at bounding box center [124, 156] width 6 height 6
checkbox input "true"
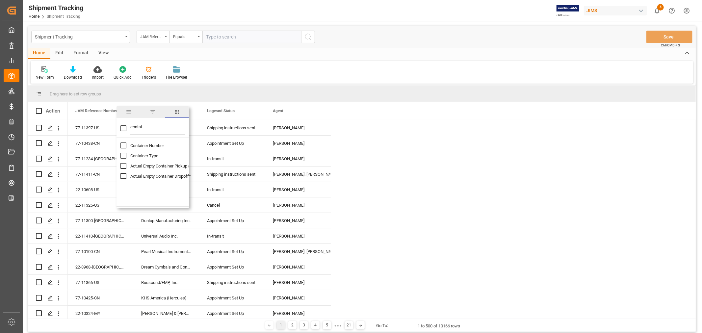
checkbox input "false"
drag, startPoint x: 143, startPoint y: 125, endPoint x: 121, endPoint y: 125, distance: 21.4
click at [121, 125] on div "contai" at bounding box center [153, 129] width 72 height 18
type input "eta"
click at [124, 166] on input "ETA (Final Delivery Location) column toggle visibility (hidden)" at bounding box center [124, 166] width 6 height 6
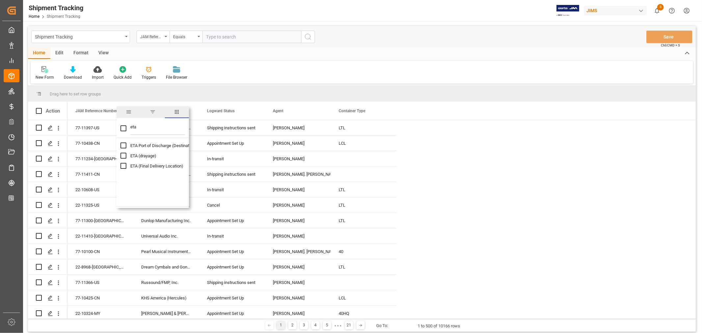
checkbox input "true"
checkbox input "false"
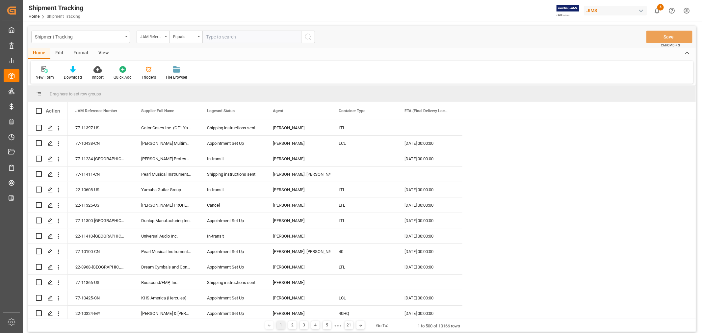
click at [284, 88] on div "Drag here to set row groups" at bounding box center [362, 94] width 668 height 16
click at [74, 72] on icon at bounding box center [73, 69] width 6 height 7
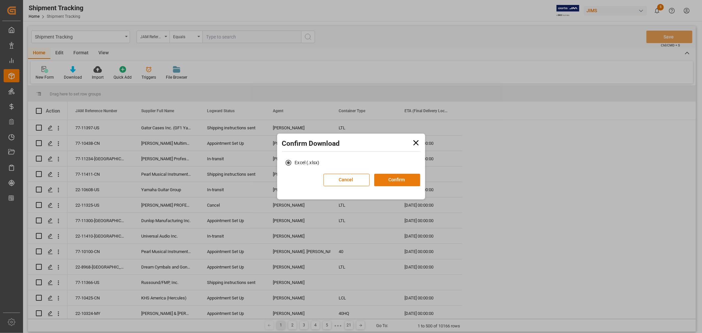
click at [396, 180] on button "Confirm" at bounding box center [397, 180] width 46 height 13
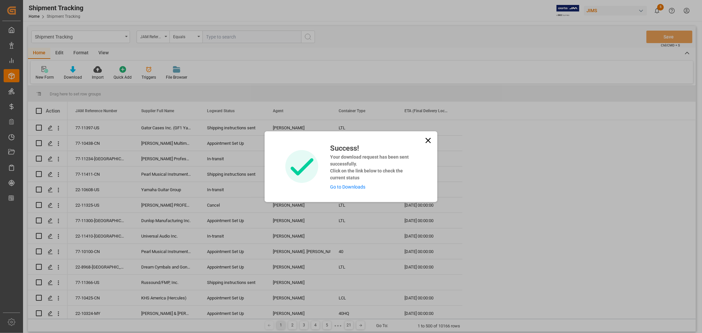
click at [353, 186] on link "Go to Downloads" at bounding box center [347, 186] width 35 height 5
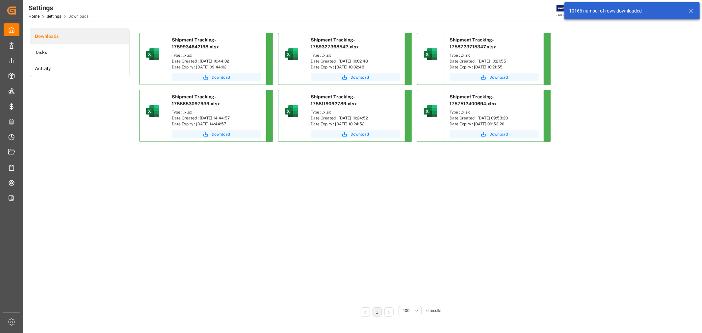
click at [222, 76] on span "Download" at bounding box center [221, 77] width 18 height 6
